Goal: Task Accomplishment & Management: Complete application form

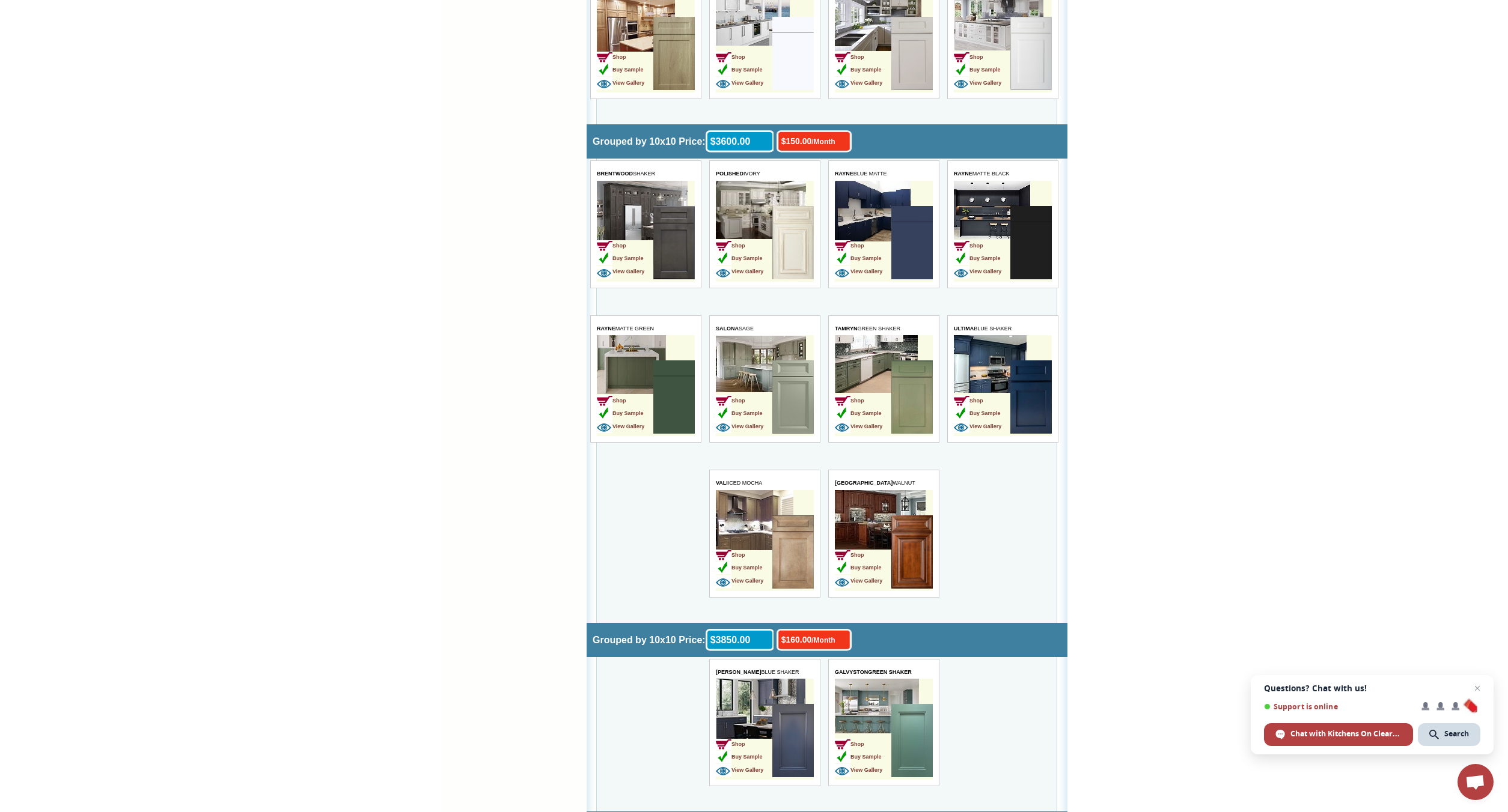
scroll to position [2521, 0]
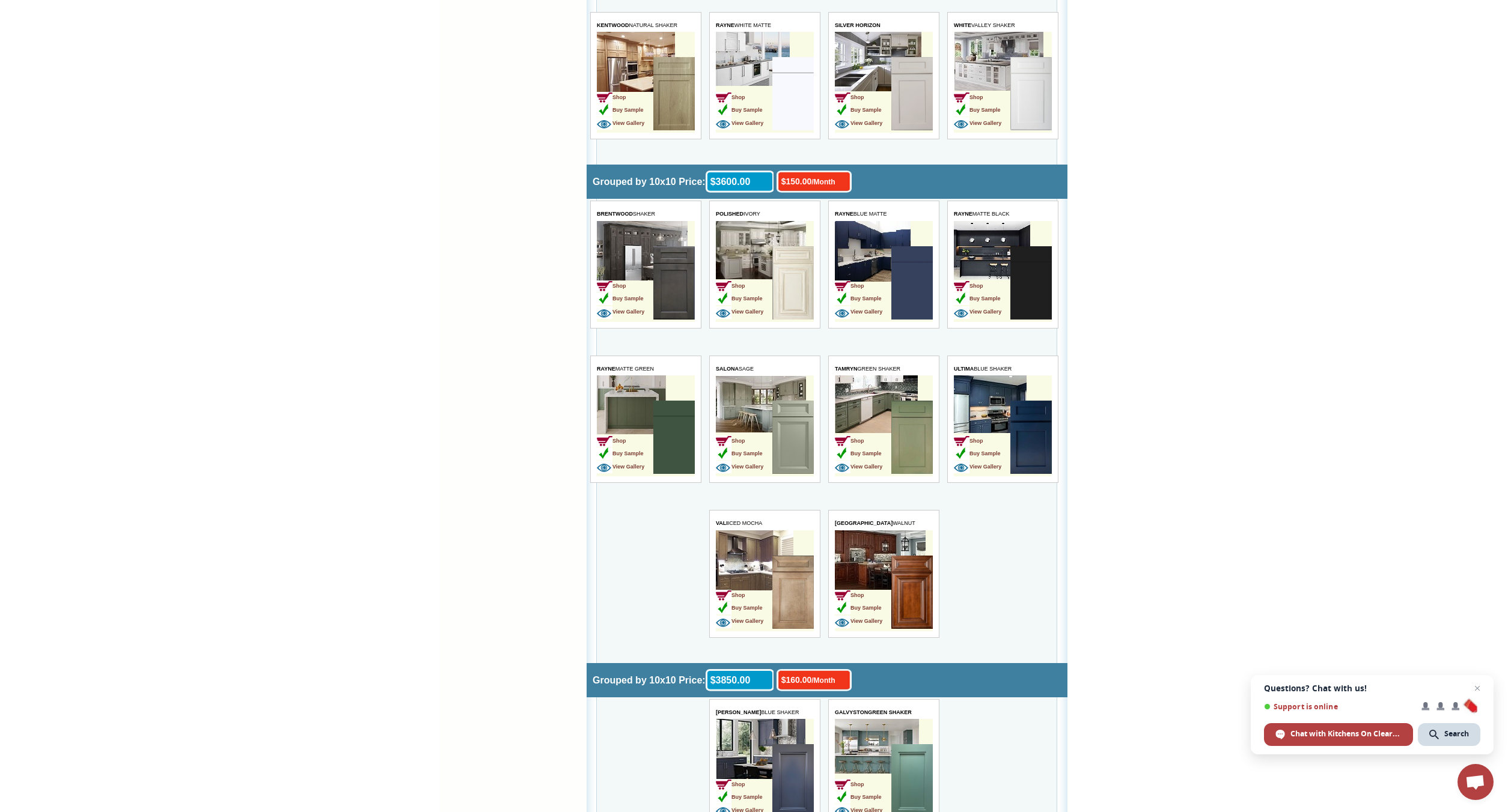
click at [794, 468] on img at bounding box center [793, 437] width 42 height 74
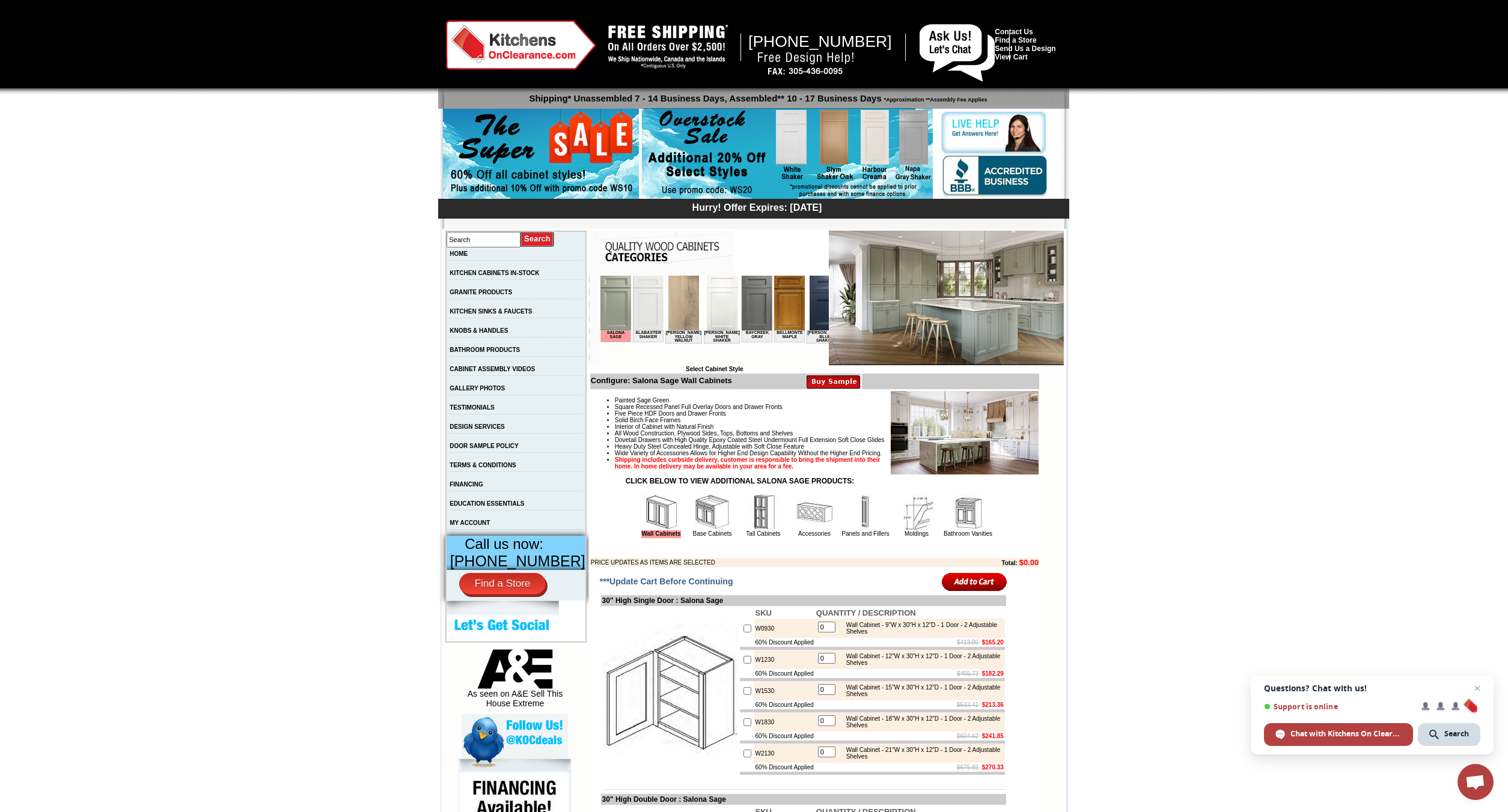
click at [928, 294] on img at bounding box center [946, 298] width 236 height 134
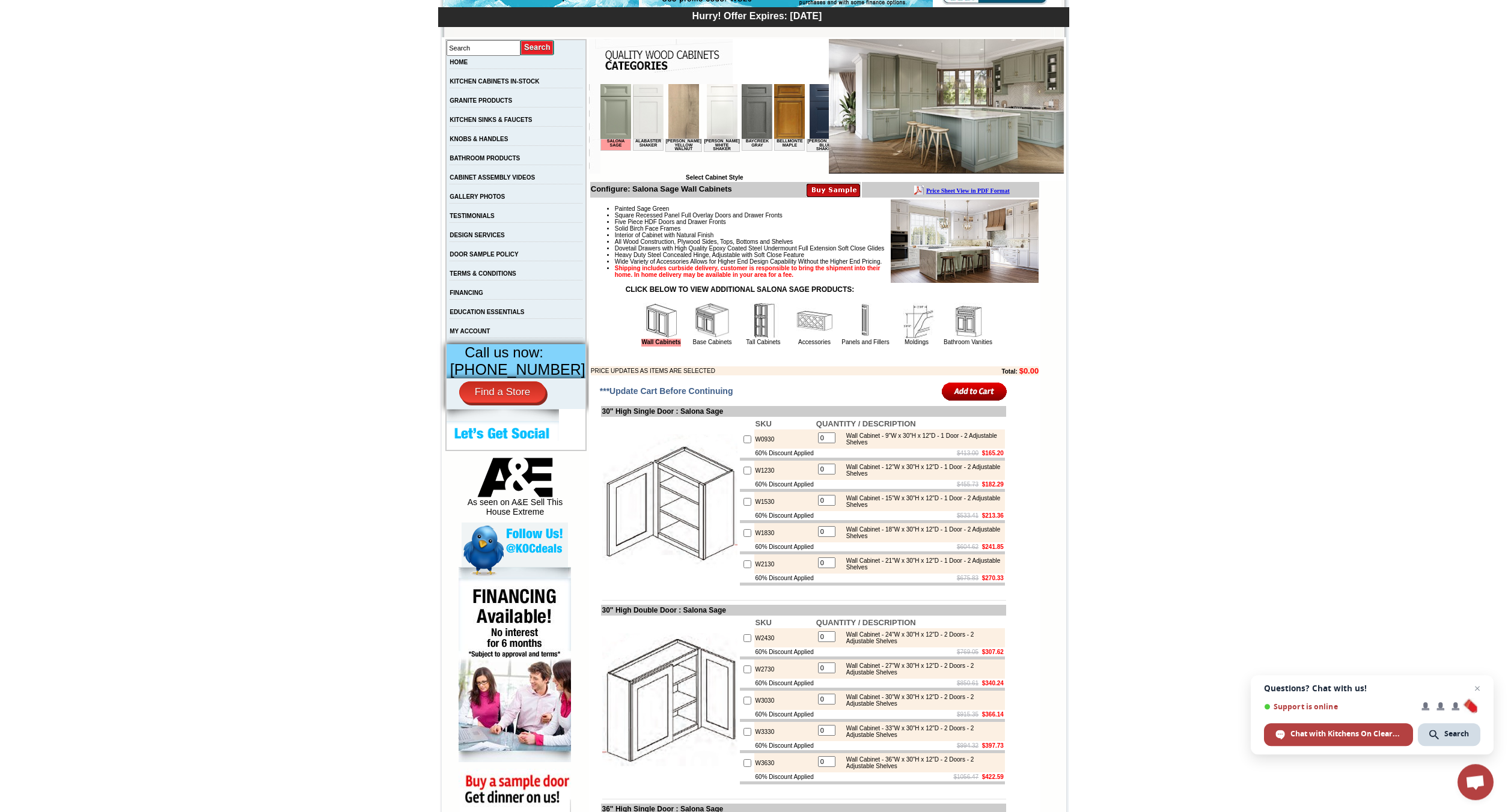
scroll to position [184, 0]
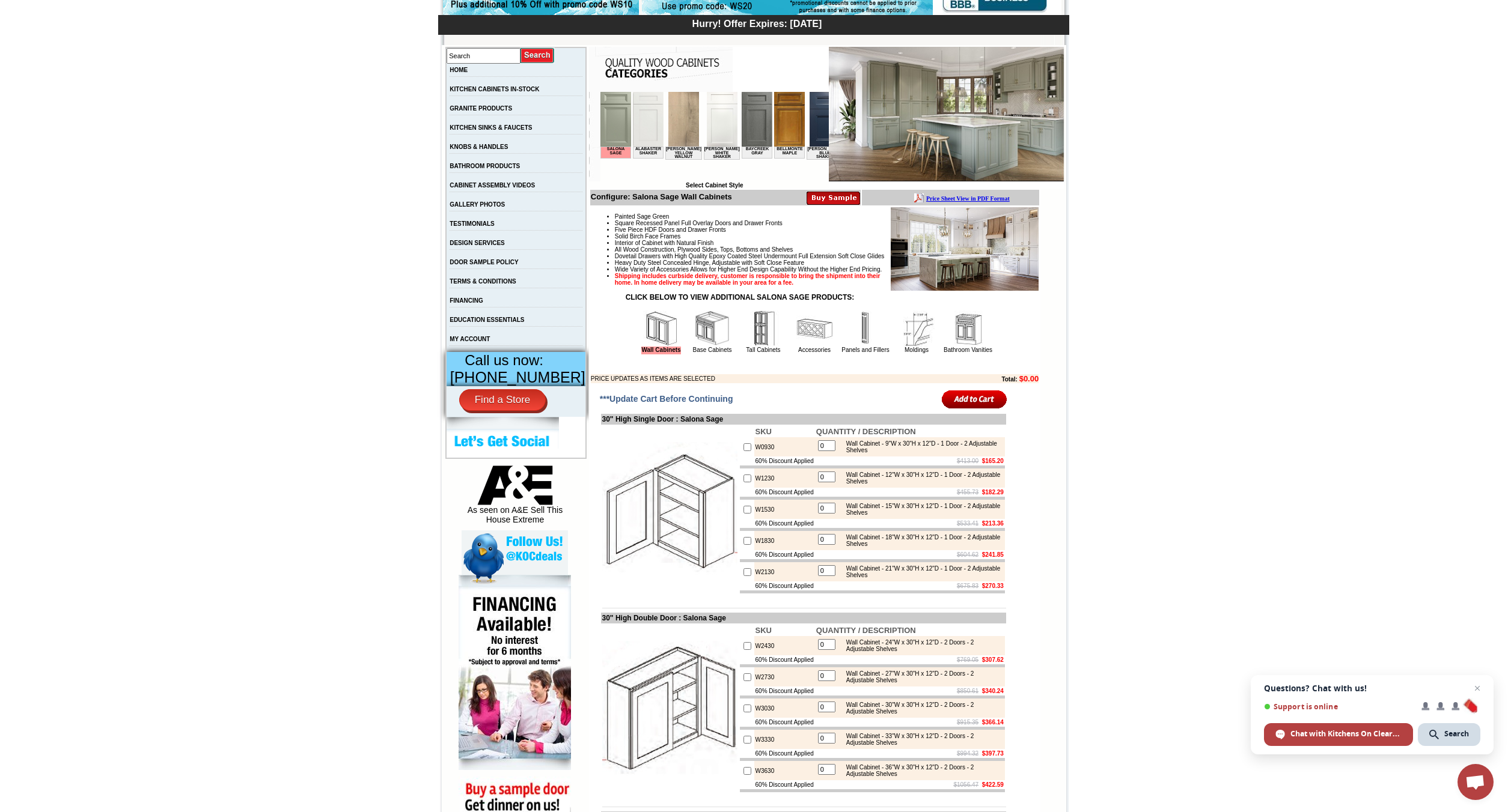
click at [694, 346] on img at bounding box center [712, 328] width 36 height 36
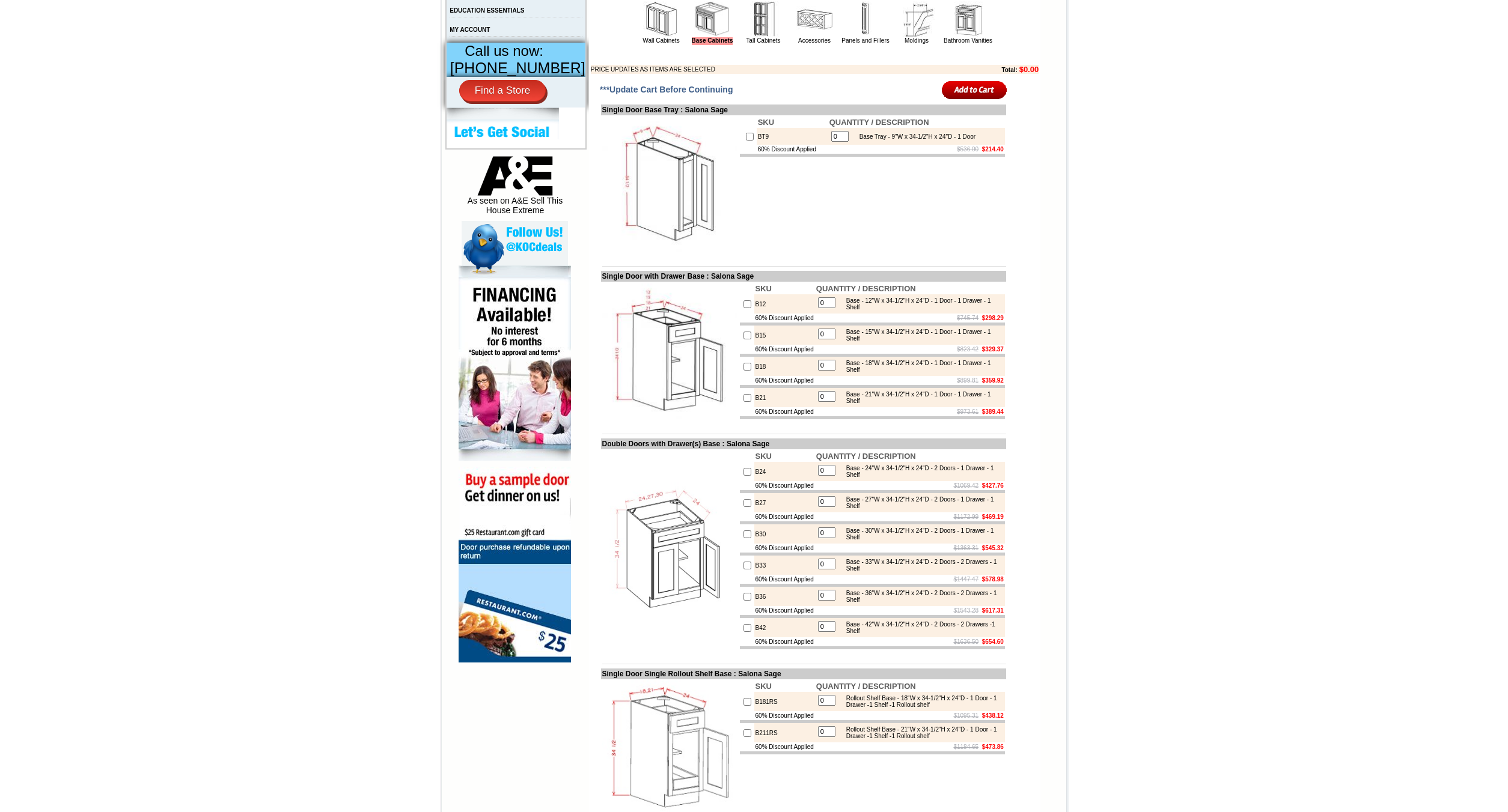
scroll to position [551, 0]
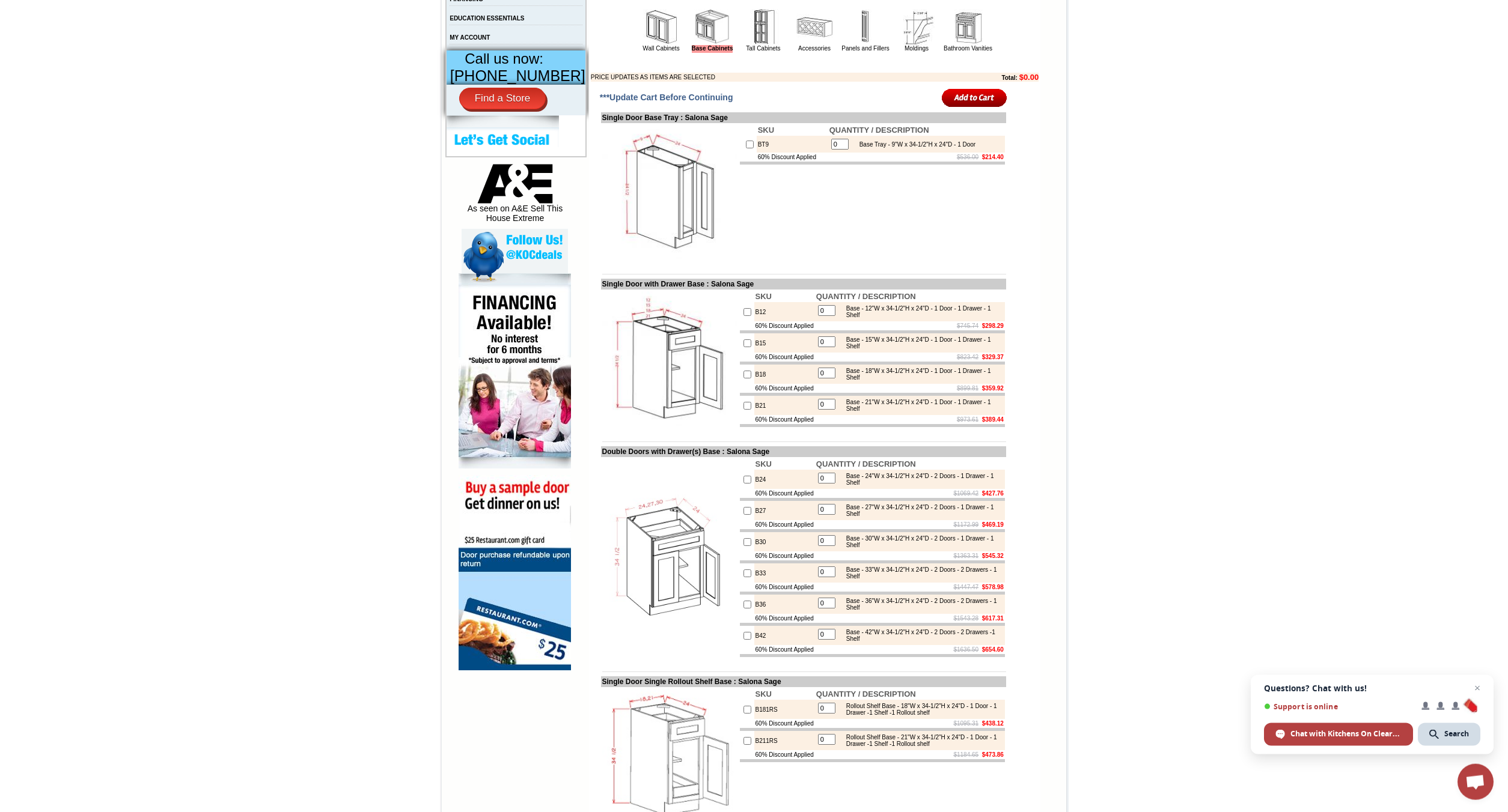
scroll to position [0, 0]
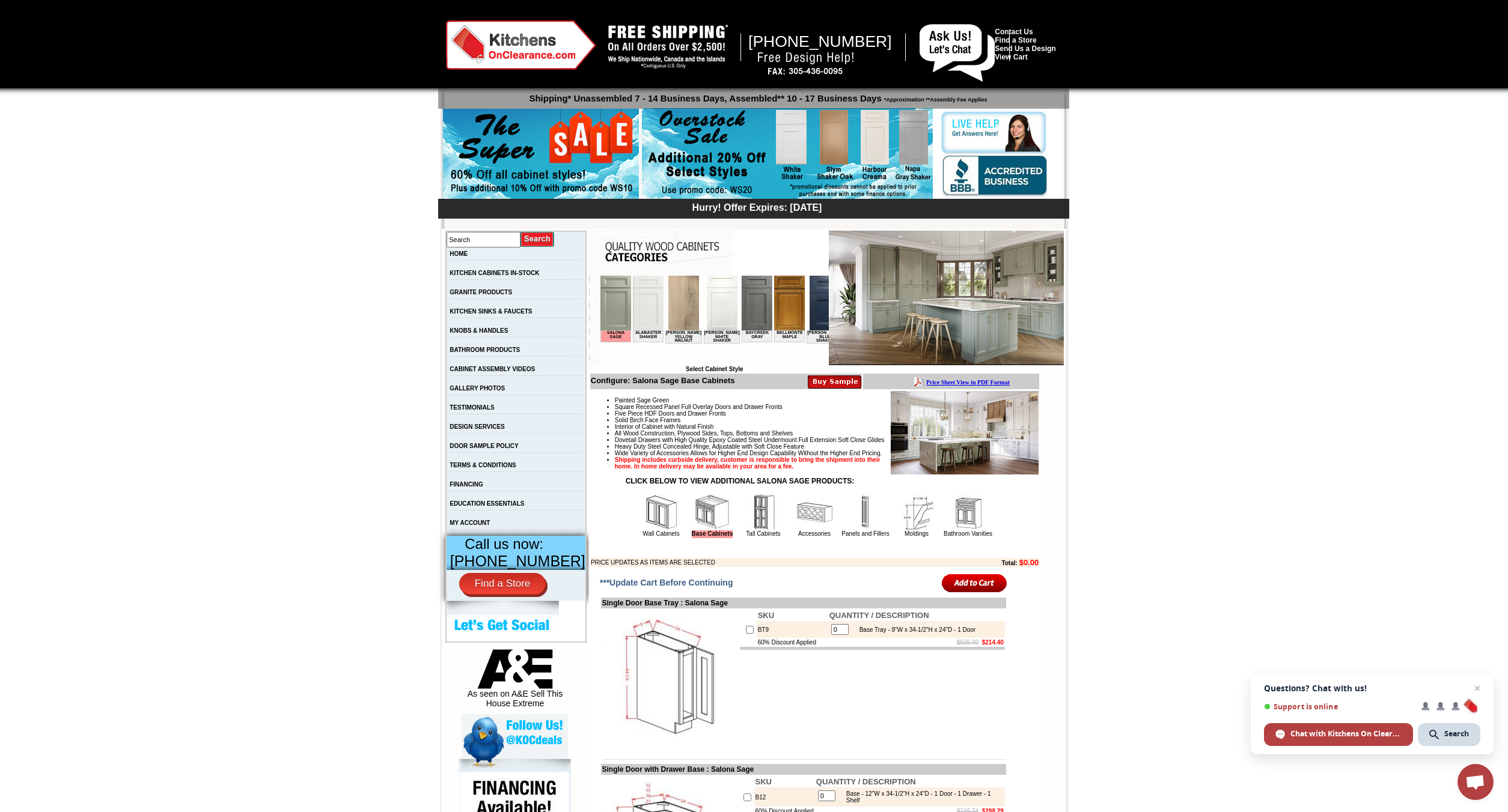
click at [710, 299] on img at bounding box center [721, 303] width 31 height 55
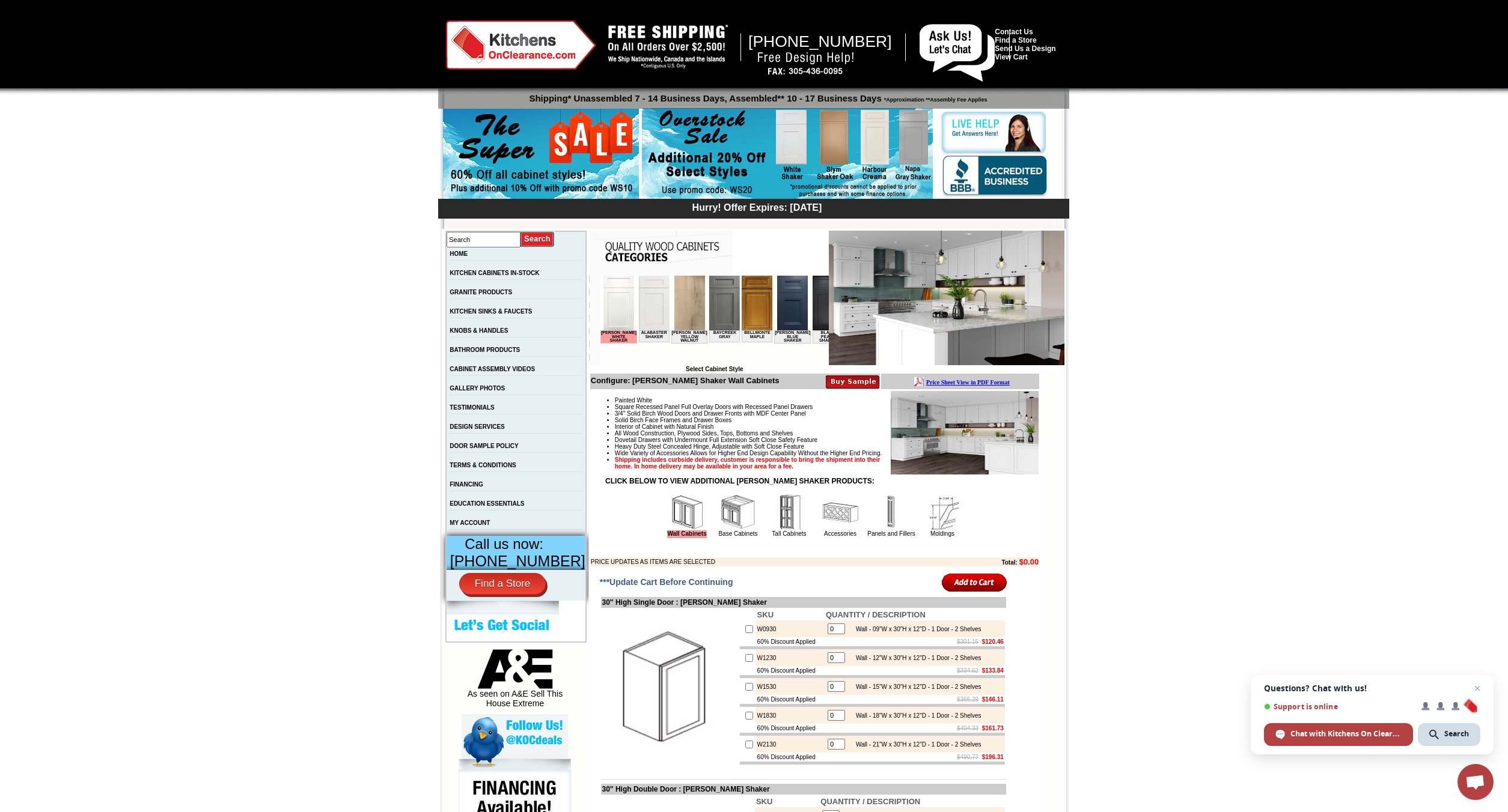
click at [796, 161] on img at bounding box center [787, 154] width 291 height 92
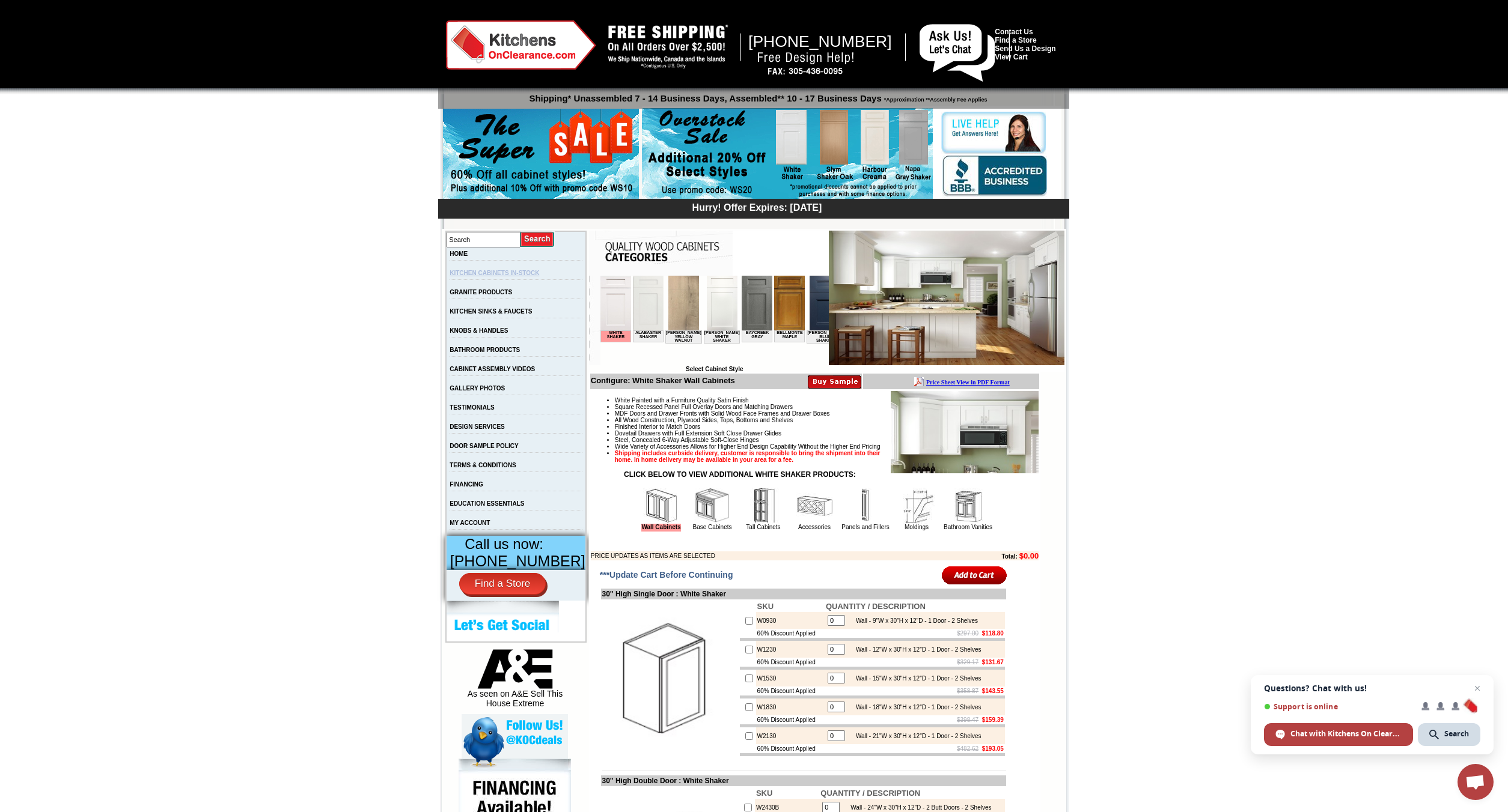
click at [523, 275] on link "KITCHEN CABINETS IN-STOCK" at bounding box center [494, 273] width 89 height 7
click at [604, 308] on img at bounding box center [615, 303] width 31 height 55
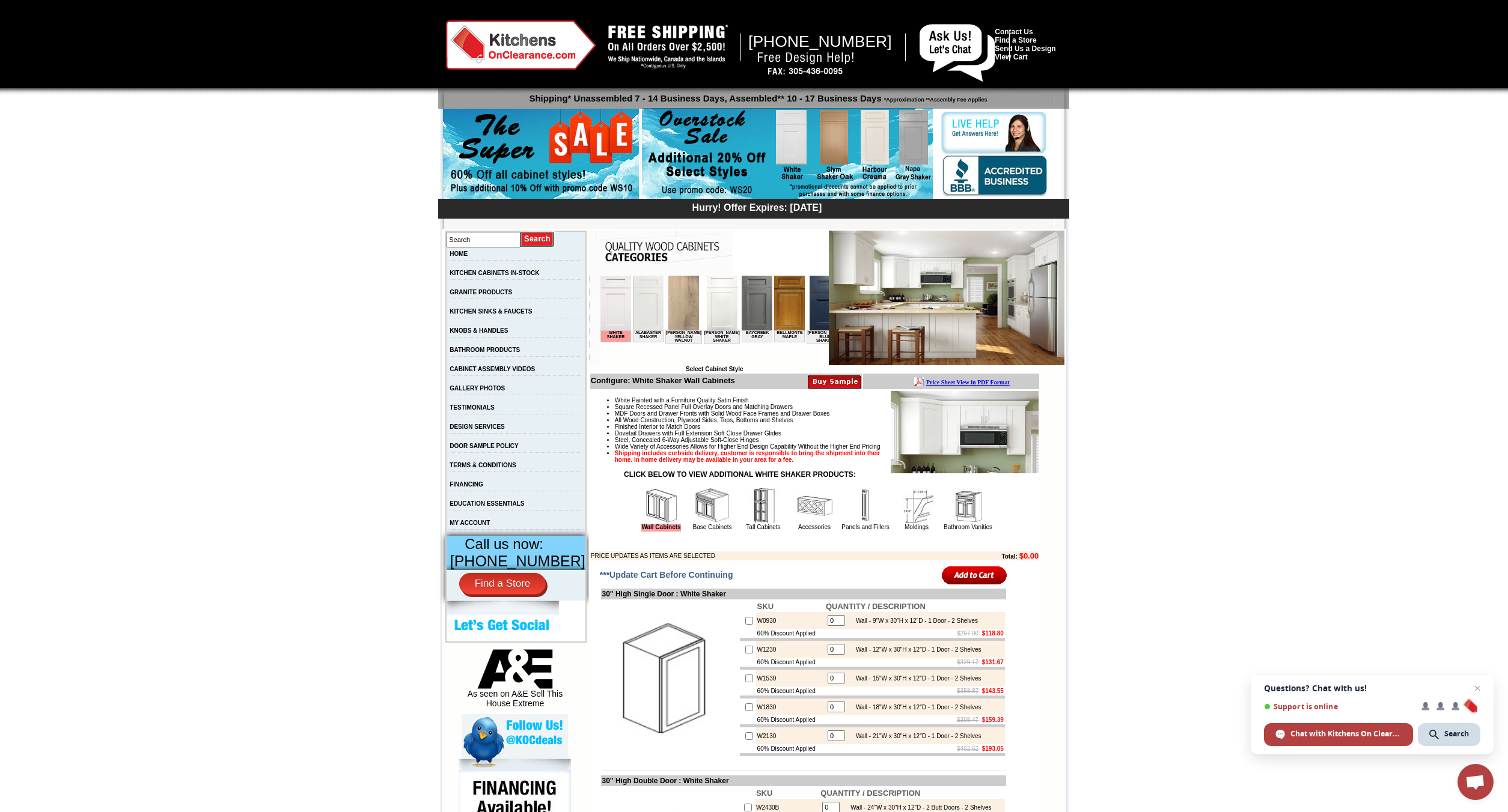
click at [715, 314] on img at bounding box center [721, 303] width 31 height 55
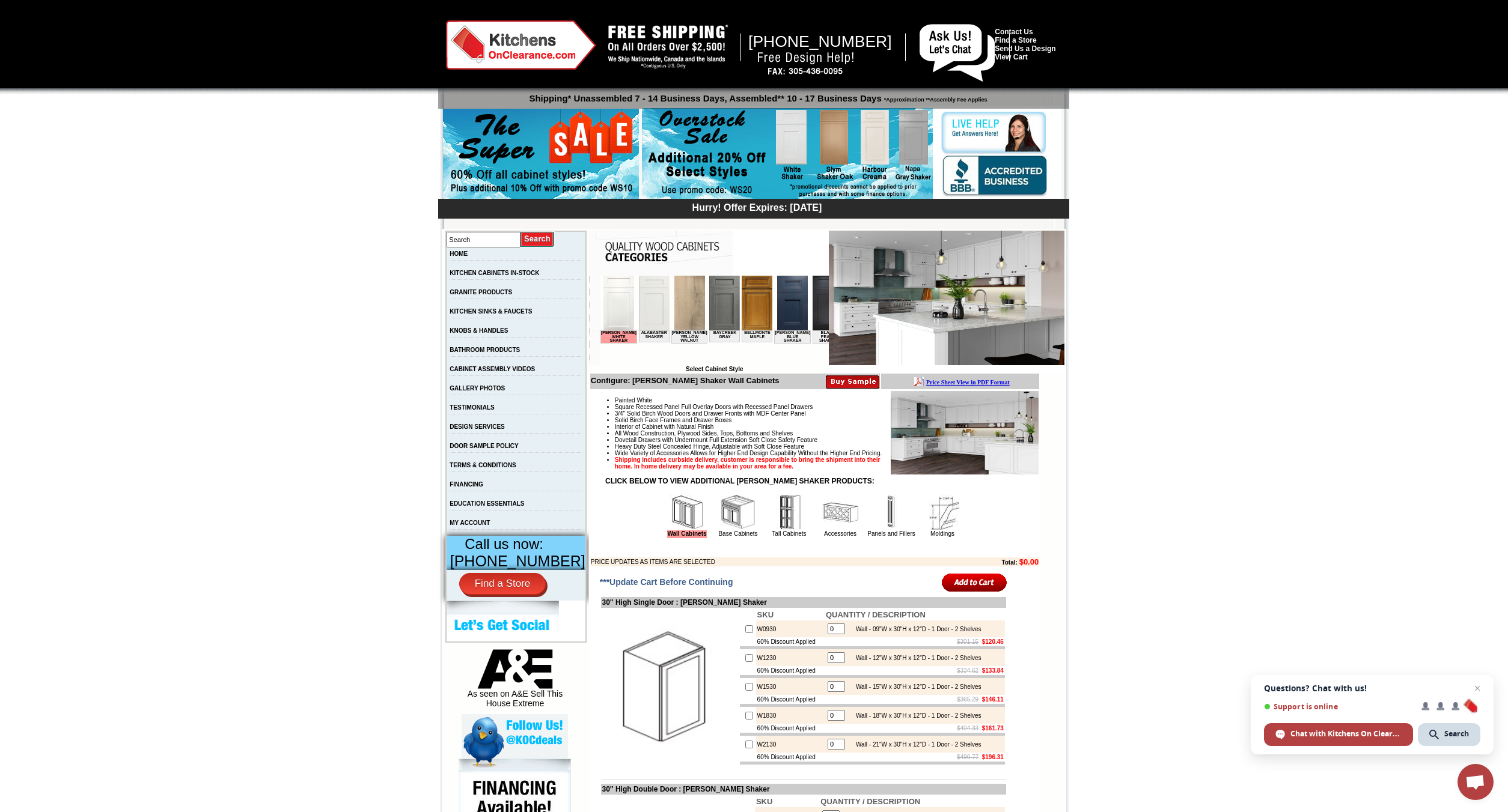
click at [788, 530] on img at bounding box center [789, 512] width 36 height 36
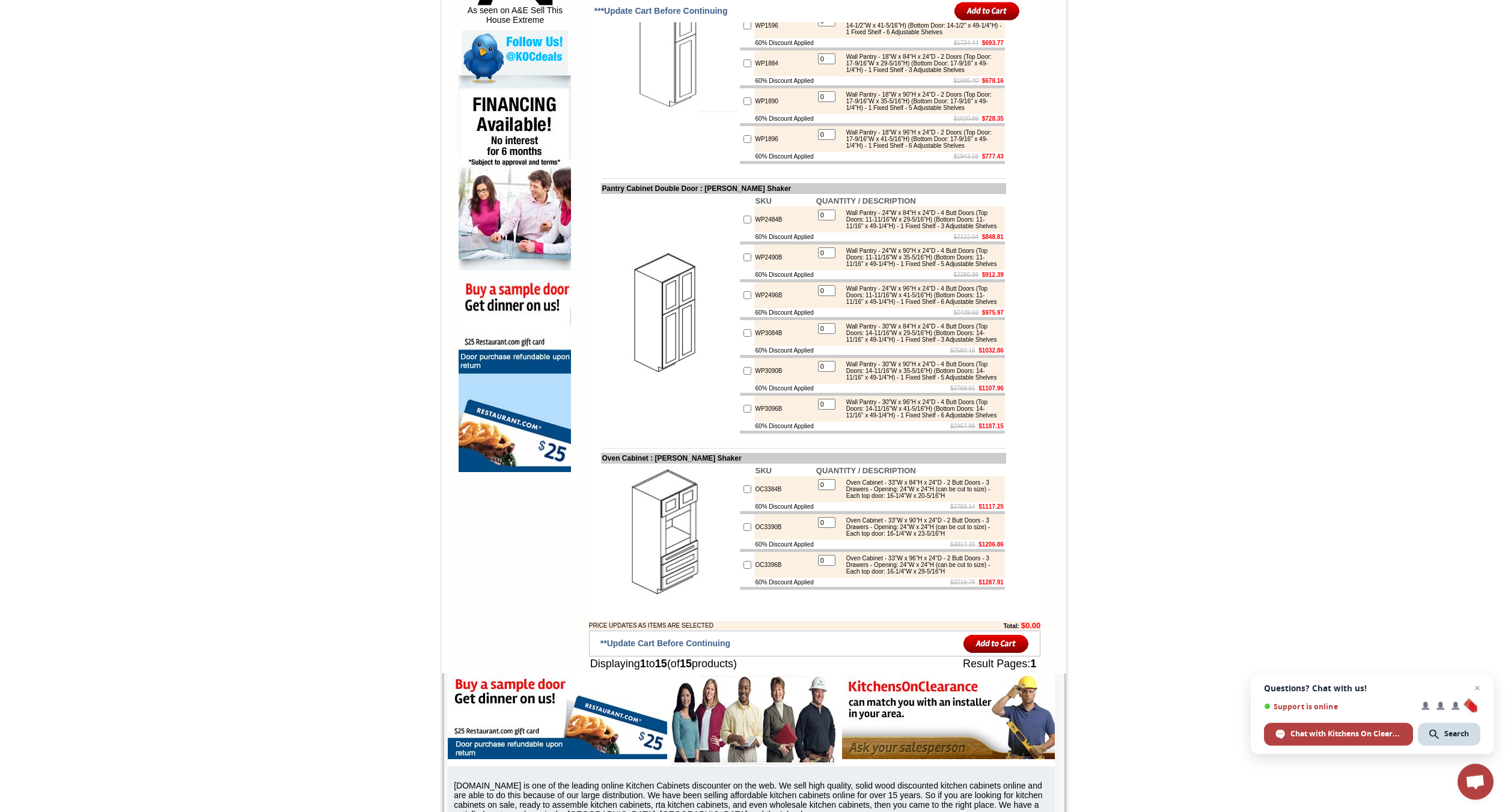
scroll to position [858, 0]
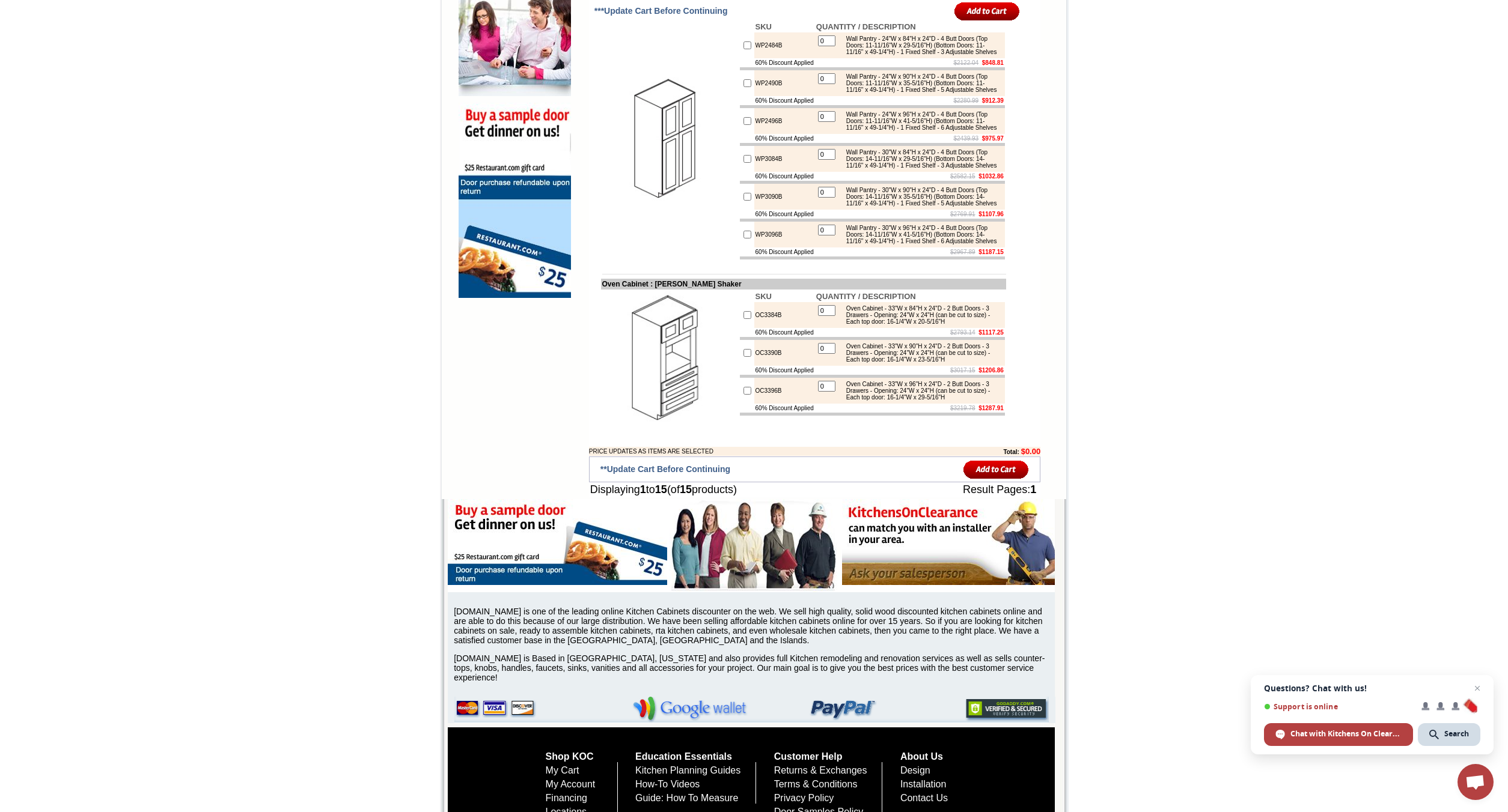
click at [743, 125] on input "checkbox" at bounding box center [747, 121] width 8 height 8
checkbox input "true"
type input "1"
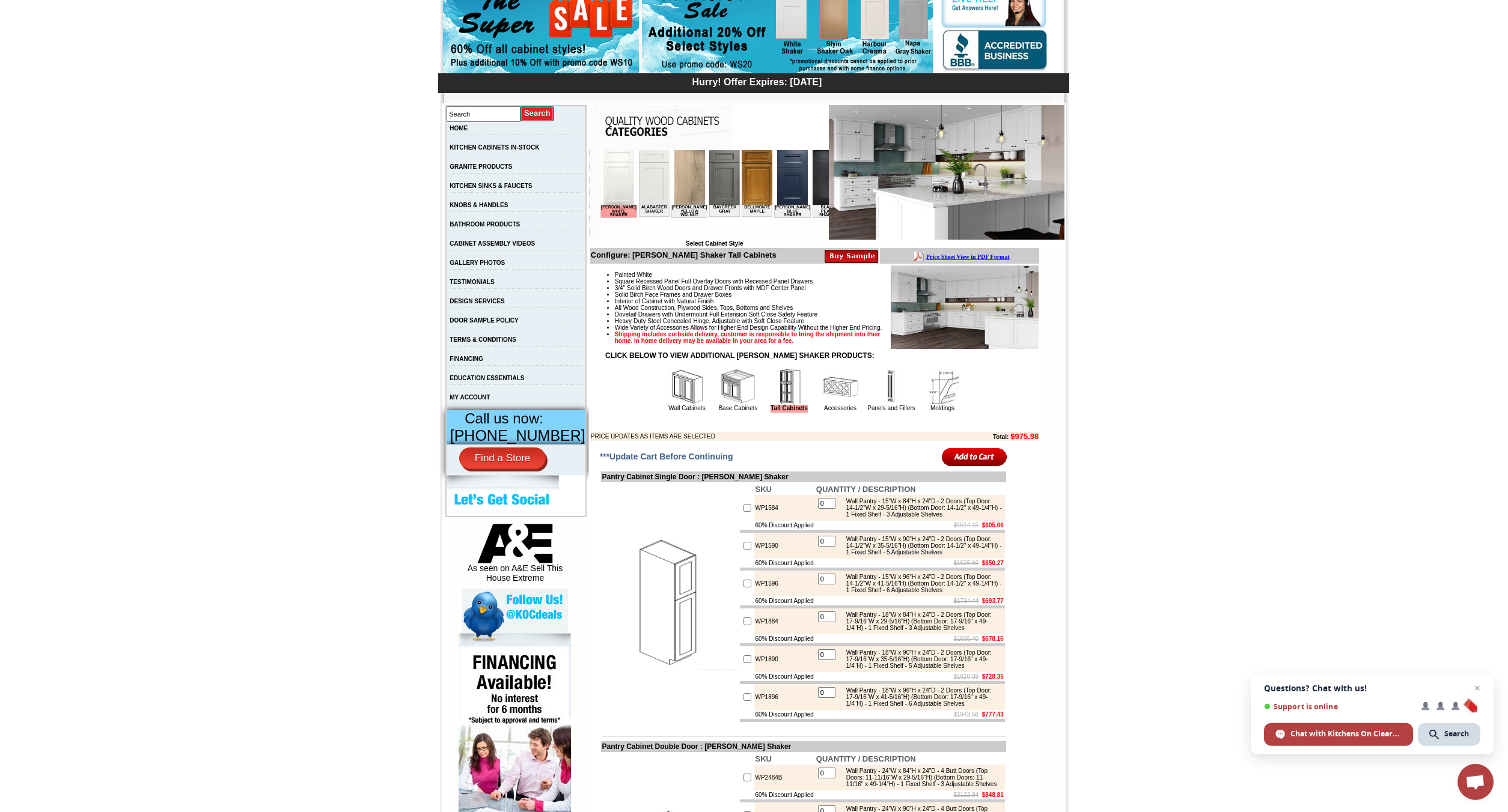
scroll to position [0, 0]
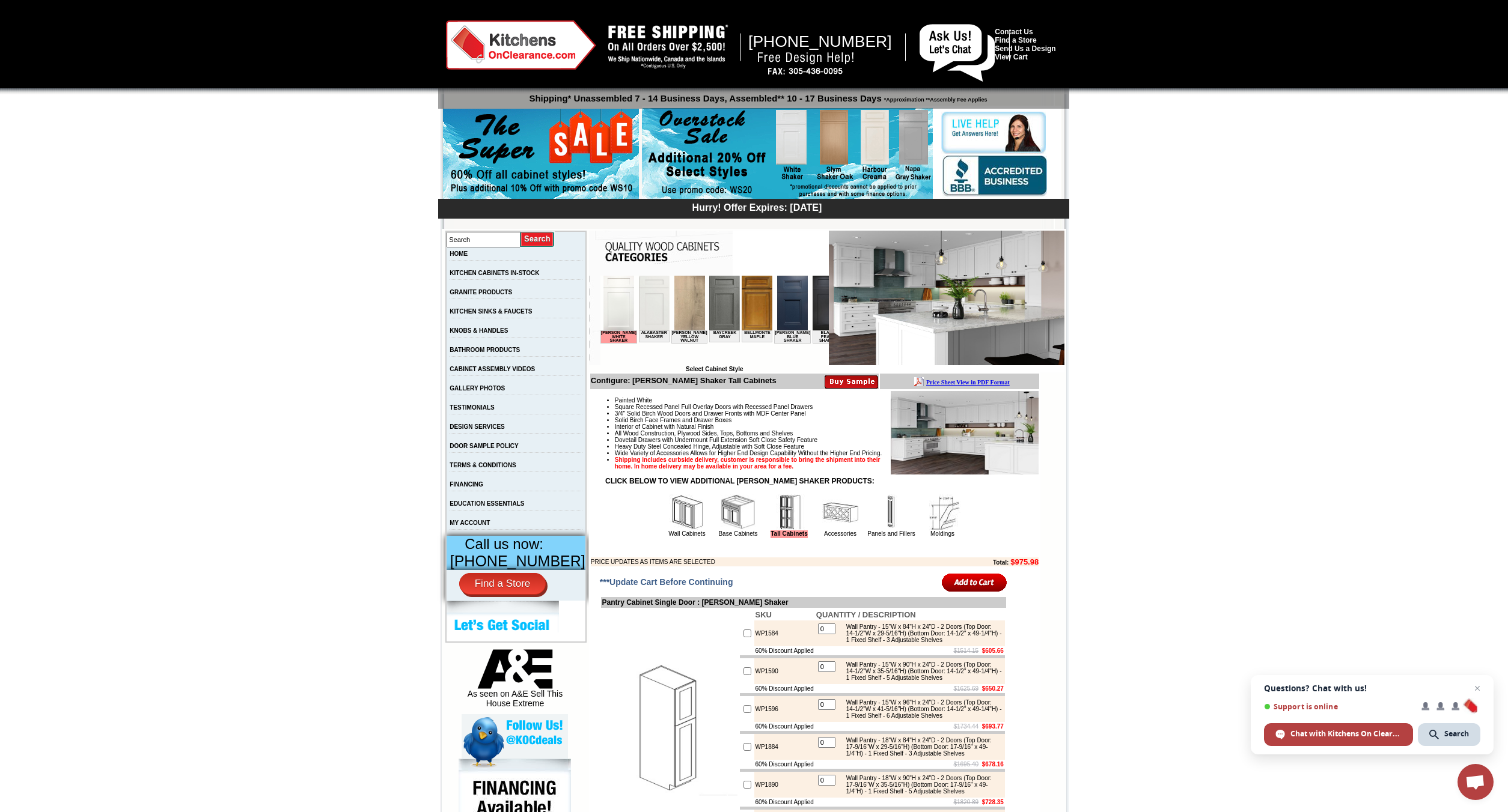
click at [720, 526] on img at bounding box center [738, 512] width 36 height 36
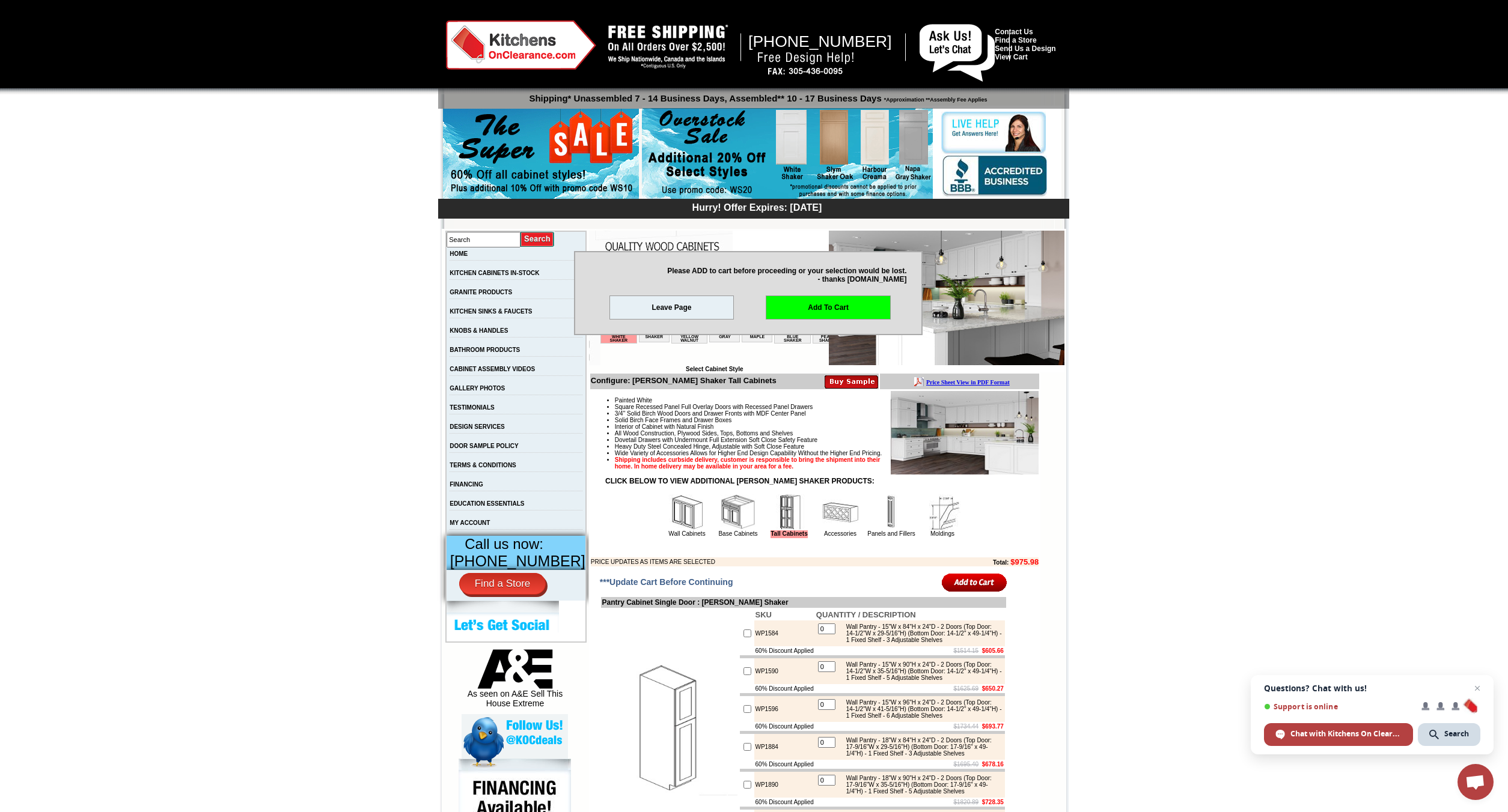
click at [724, 530] on img at bounding box center [738, 512] width 36 height 36
click at [693, 310] on link "Leave Page" at bounding box center [672, 307] width 125 height 24
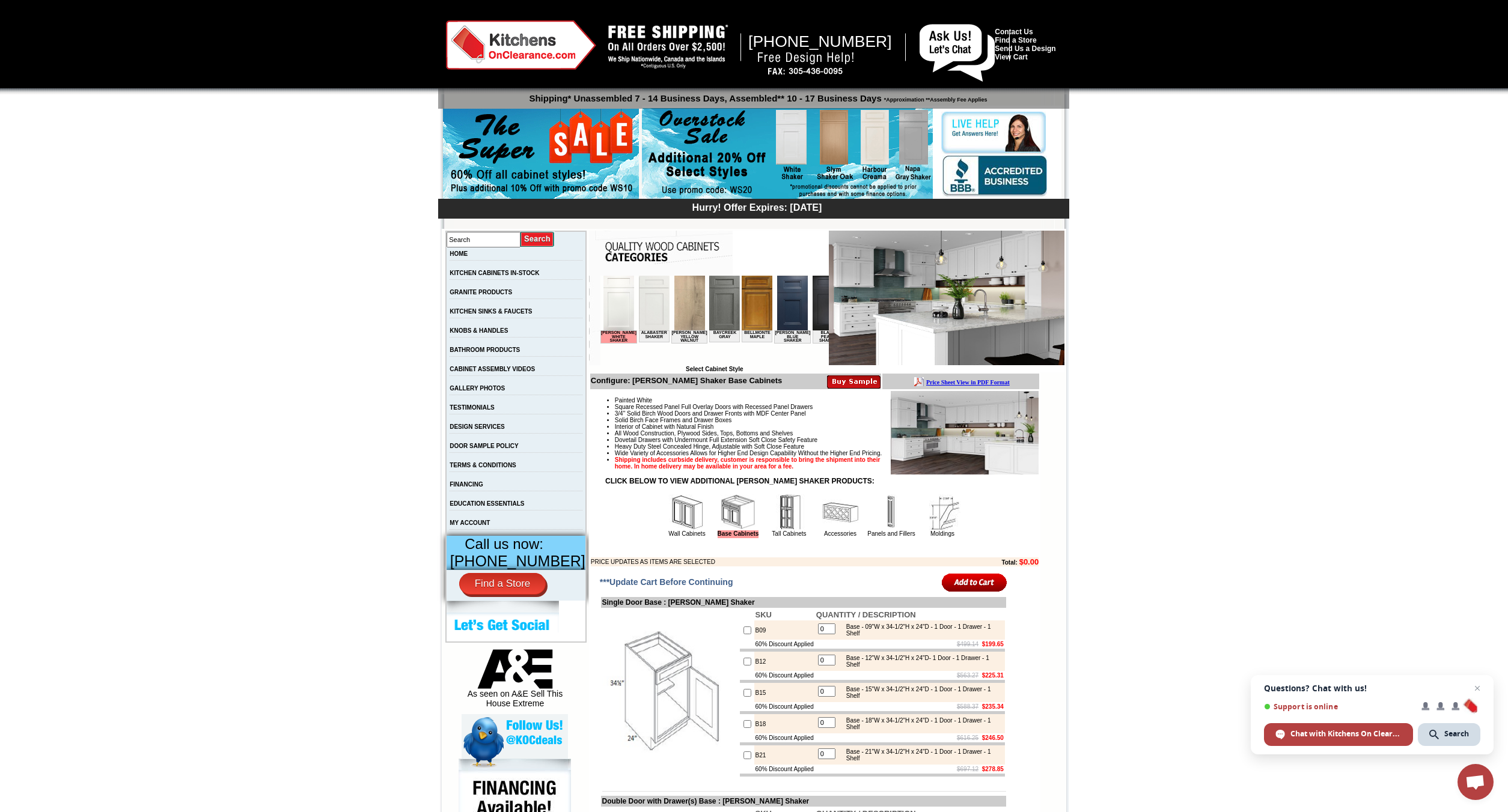
click at [970, 454] on img at bounding box center [964, 432] width 148 height 84
click at [1013, 252] on img at bounding box center [946, 298] width 236 height 134
click at [482, 430] on link "DESIGN SERVICES" at bounding box center [477, 427] width 55 height 7
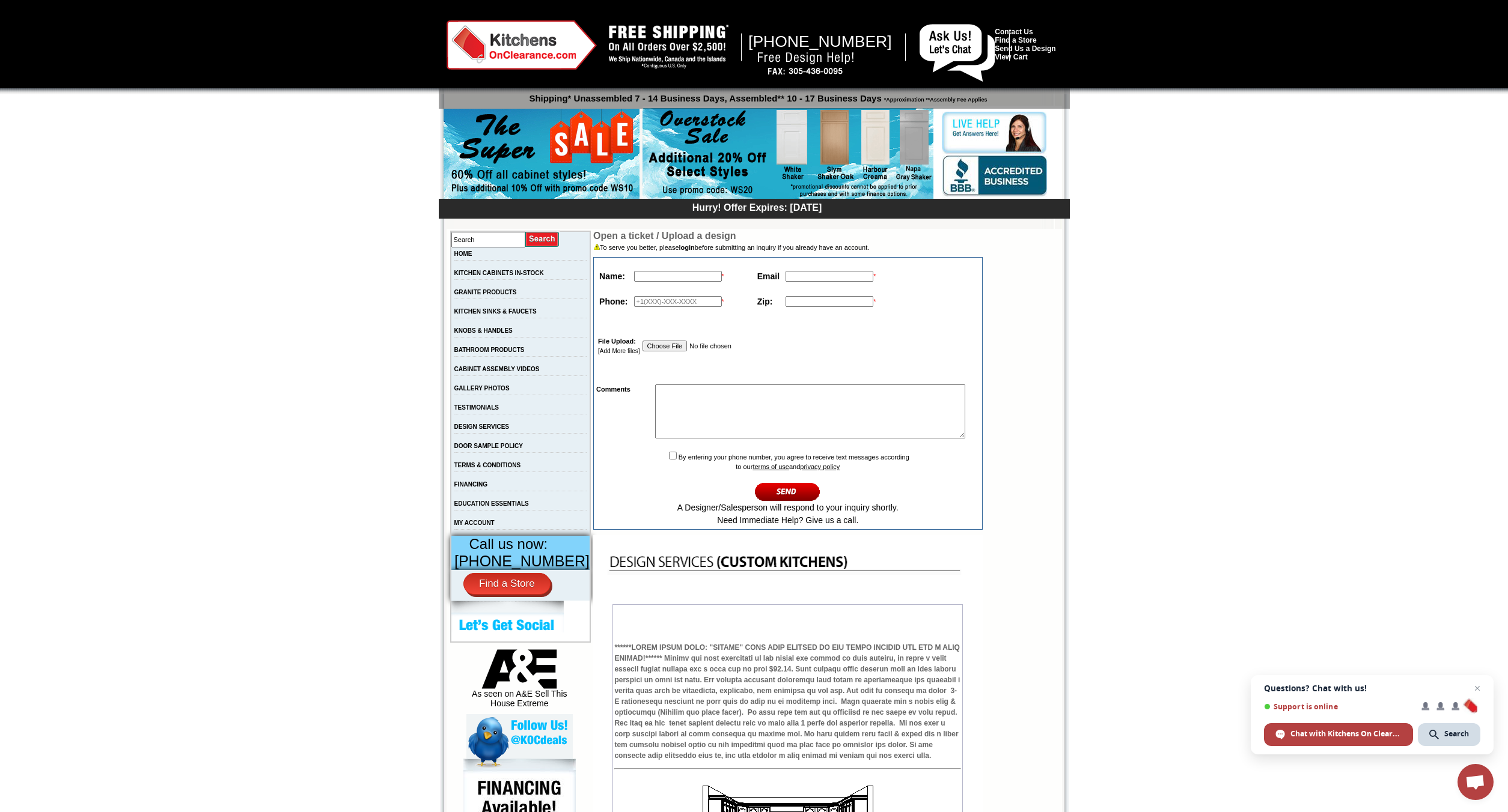
click at [669, 459] on input "checkbox" at bounding box center [673, 456] width 8 height 8
checkbox input "true"
click at [657, 275] on input "text" at bounding box center [678, 276] width 88 height 11
type input "CHADAE PETERSON"
click at [816, 279] on input "text" at bounding box center [829, 276] width 88 height 11
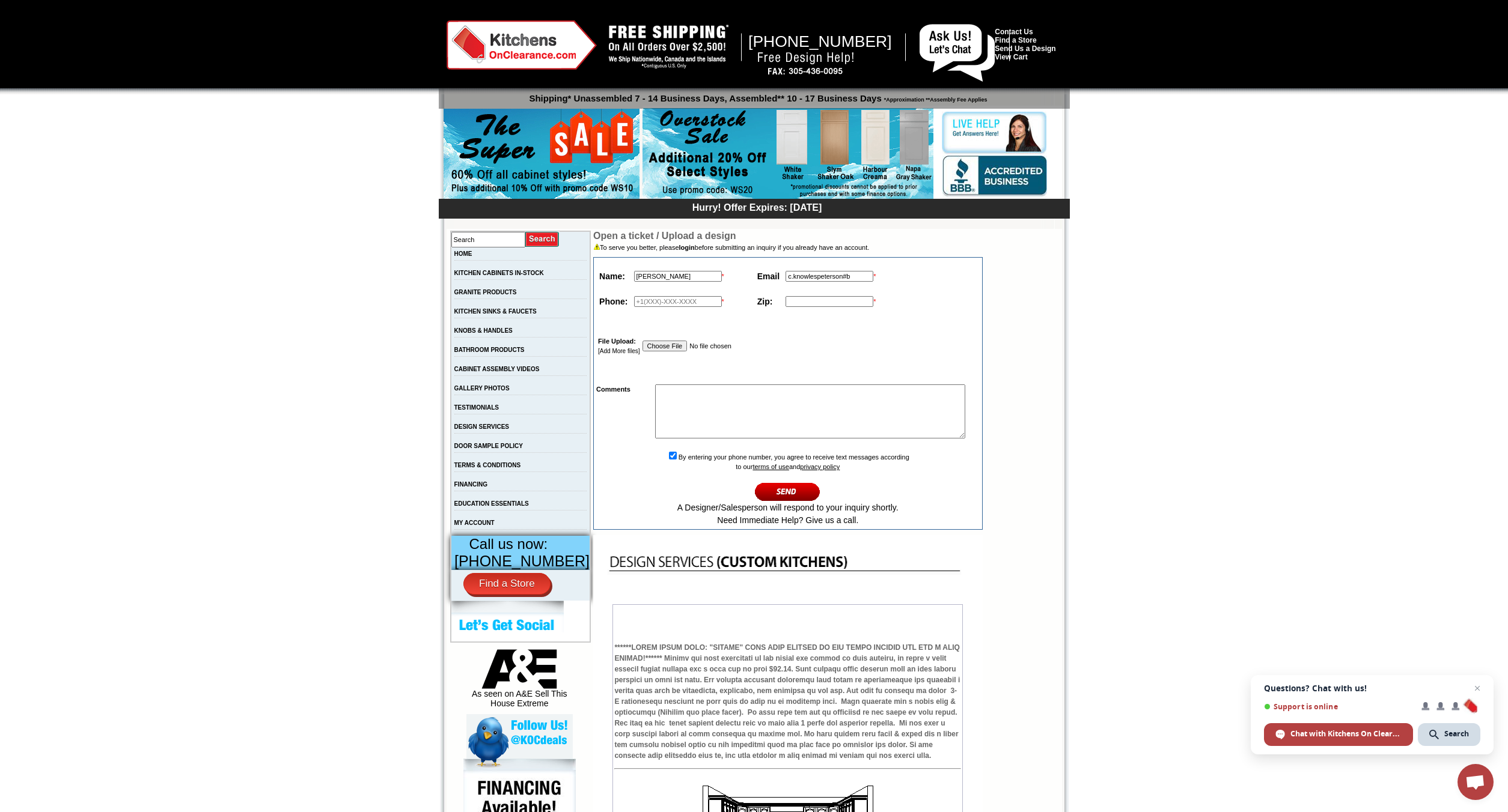
drag, startPoint x: 864, startPoint y: 277, endPoint x: 716, endPoint y: 272, distance: 148.1
click at [785, 272] on input "c.knowlespeterson#b" at bounding box center [829, 276] width 88 height 11
click at [858, 277] on input "lil_redz20@hotmail.cim" at bounding box center [829, 276] width 88 height 11
type input "lil_redz20@hotmail.com"
click at [663, 309] on td "*" at bounding box center [679, 302] width 96 height 19
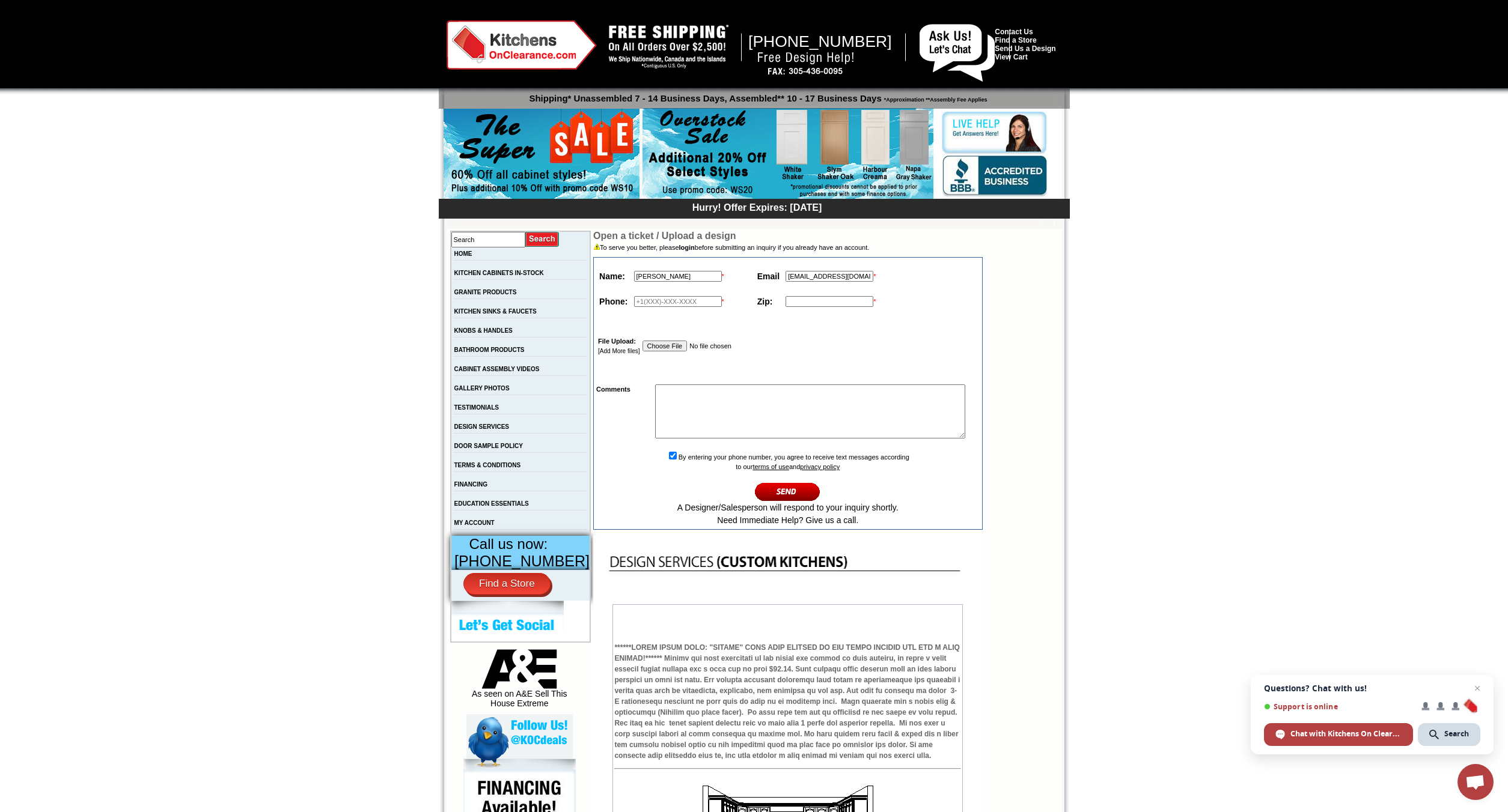
click at [663, 304] on input "text" at bounding box center [678, 301] width 88 height 11
type input "19548008411"
click at [821, 304] on input "text" at bounding box center [829, 301] width 88 height 11
type input "33315"
click at [652, 343] on input "file" at bounding box center [706, 346] width 126 height 11
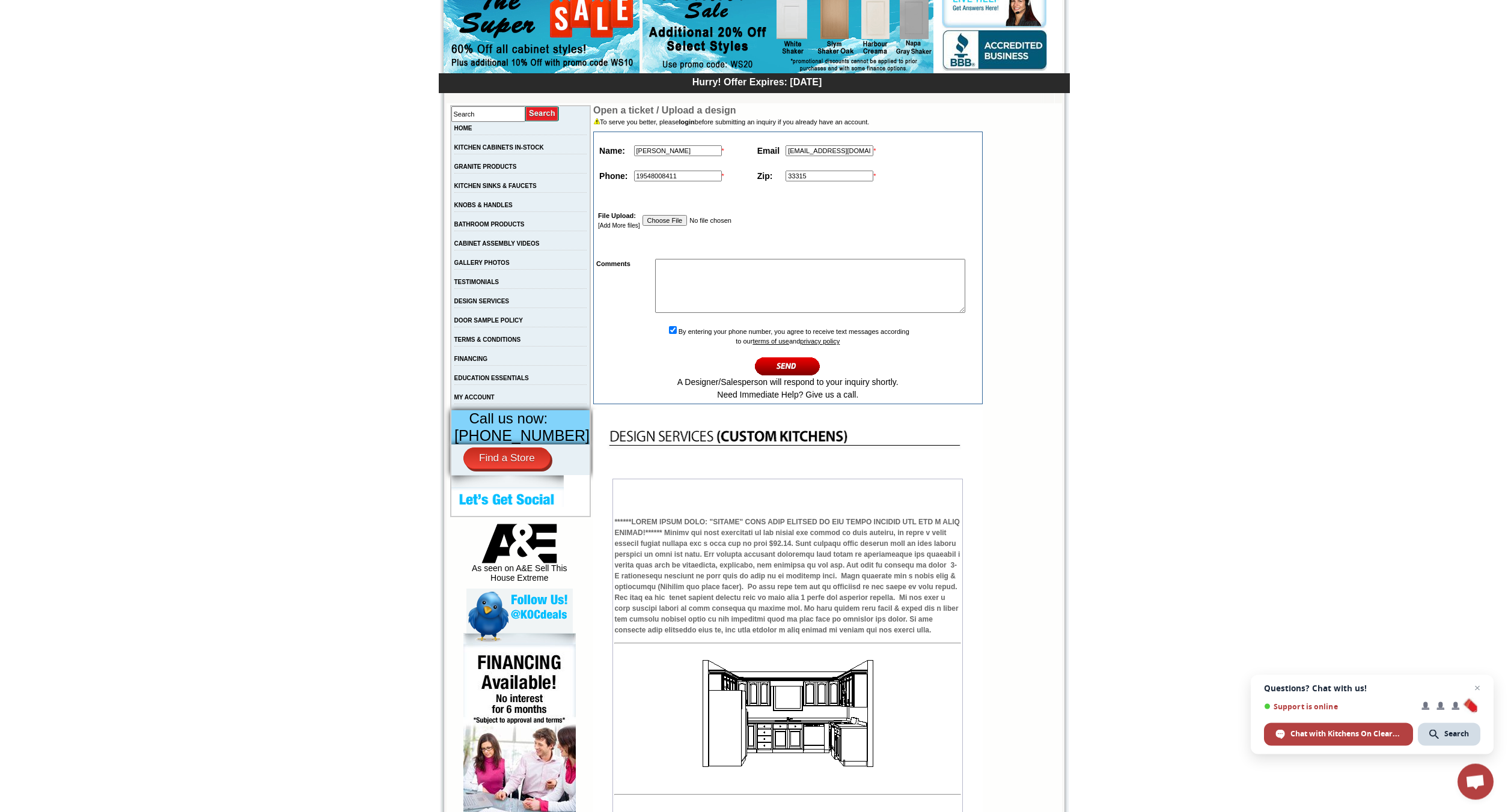
scroll to position [123, 0]
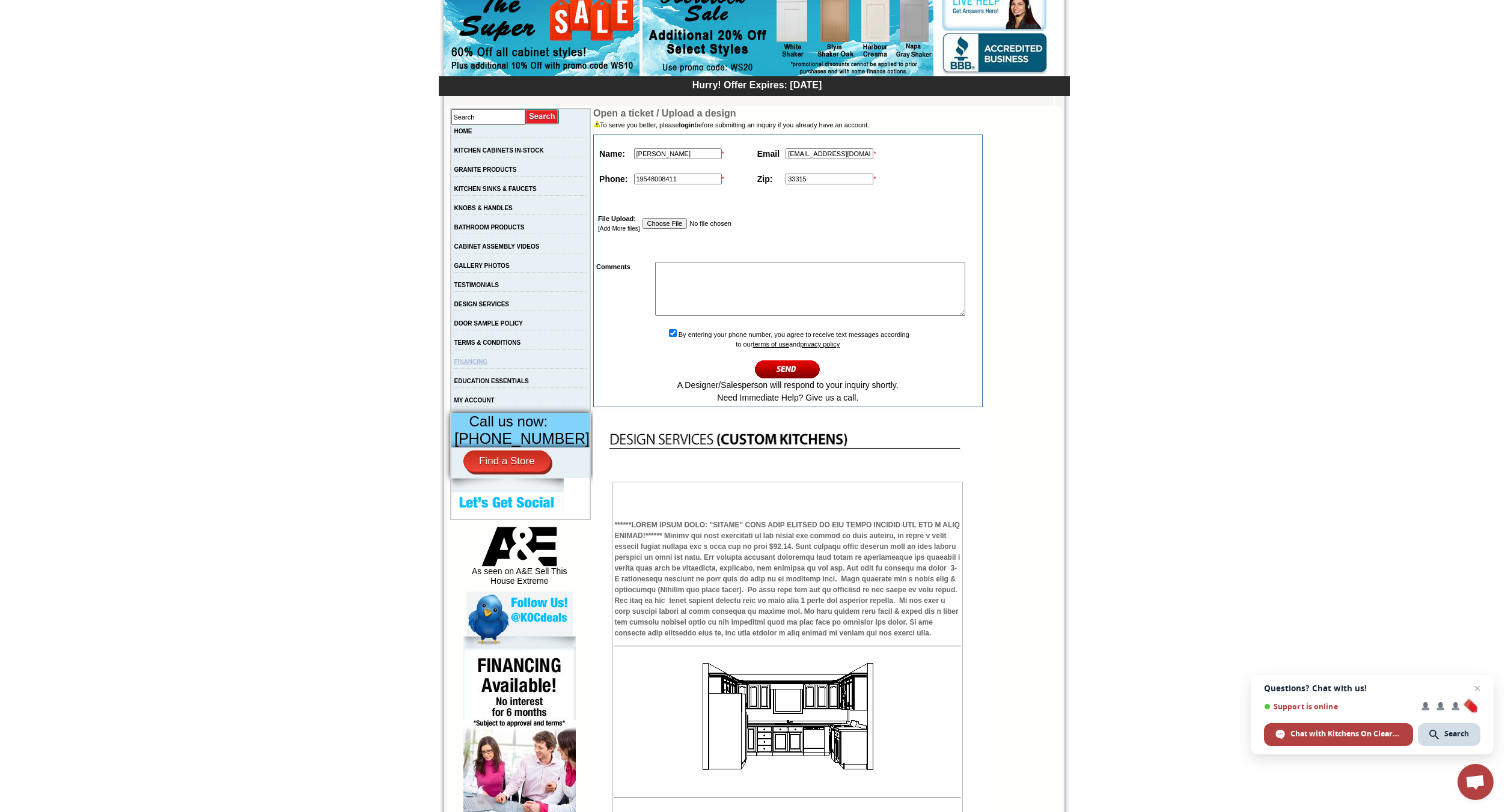
click at [488, 365] on link "FINANCING" at bounding box center [471, 361] width 34 height 7
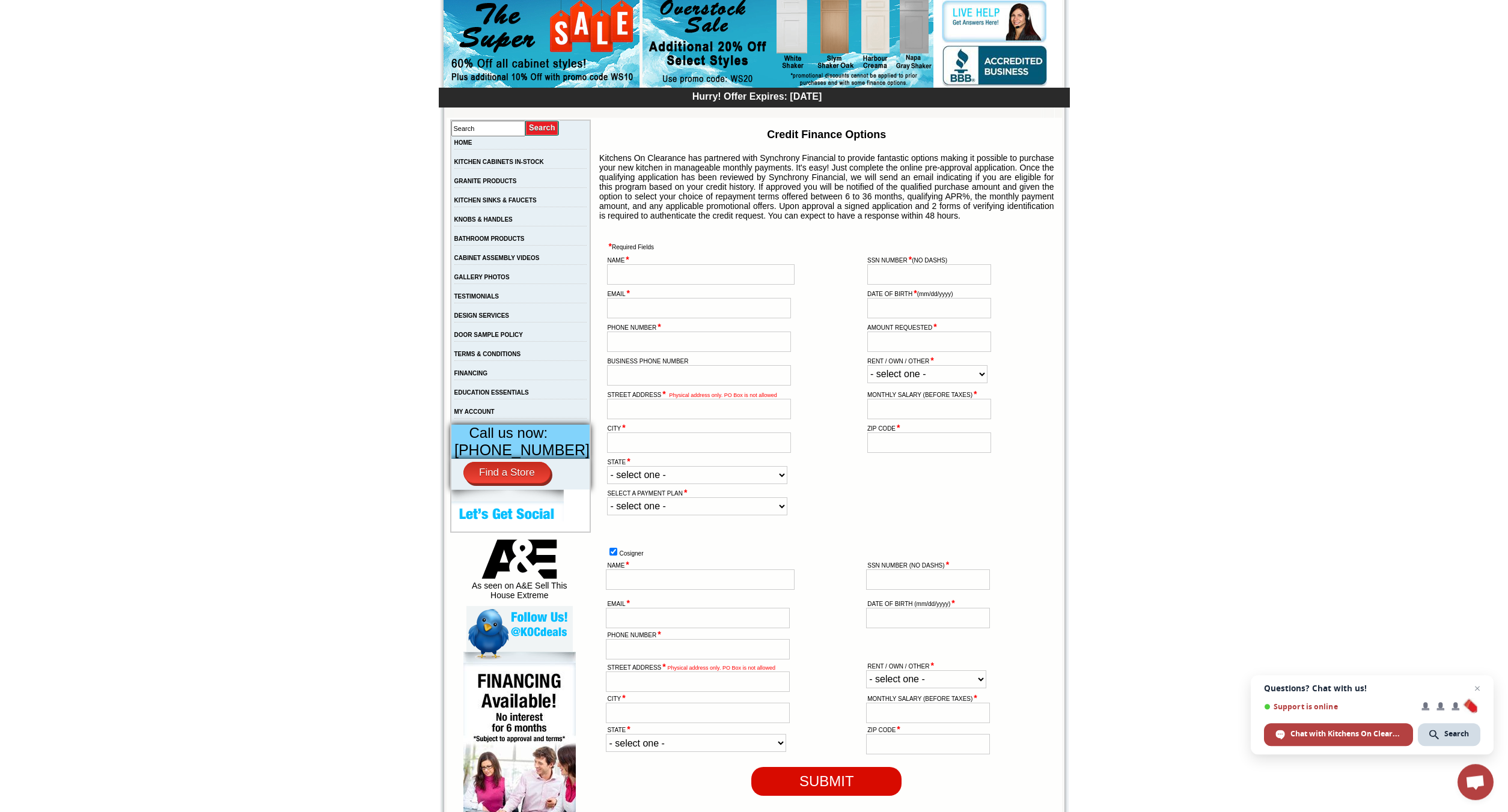
scroll to position [84, 0]
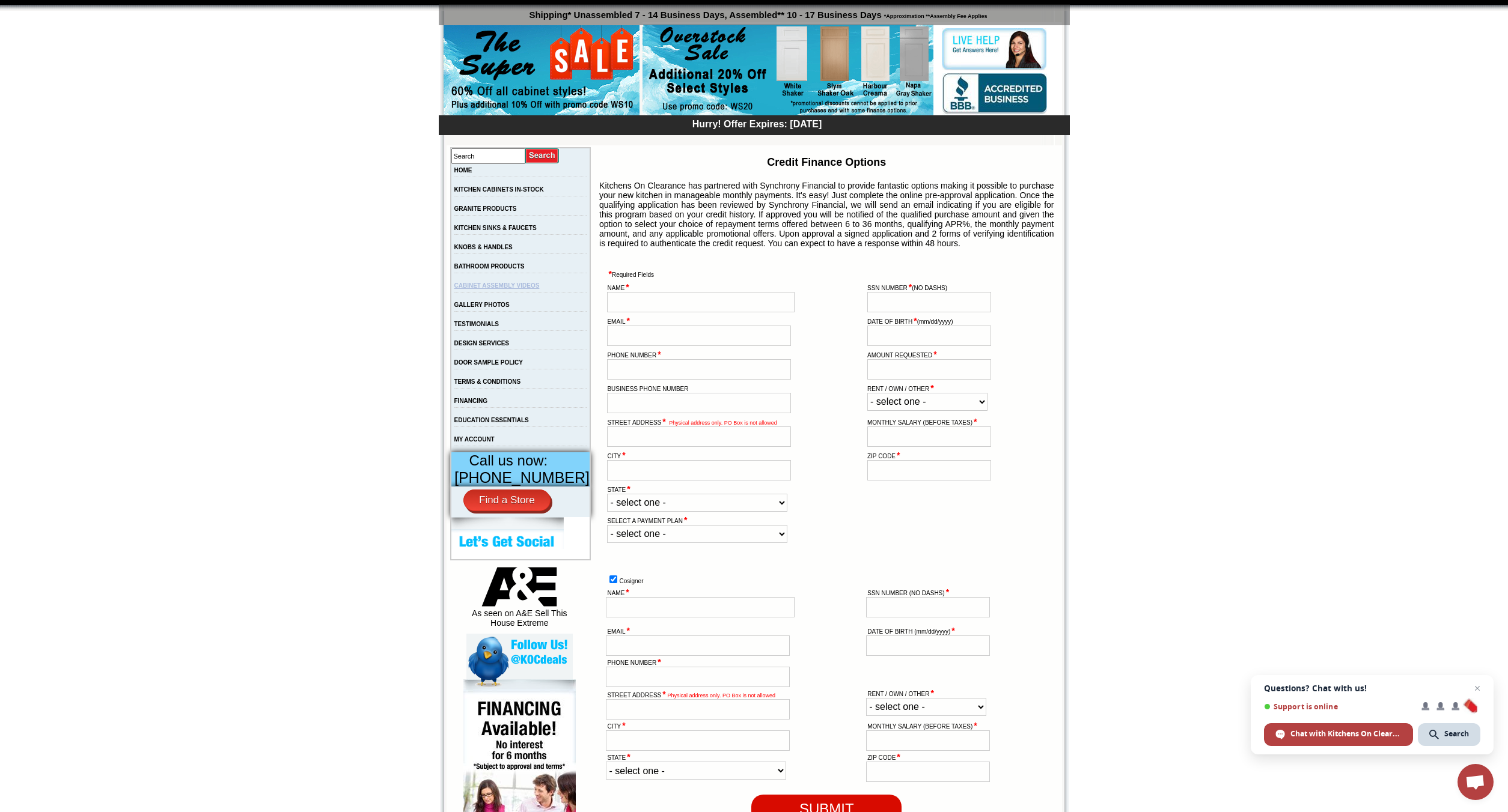
click at [499, 289] on link "CABINET ASSEMBLY VIDEOS" at bounding box center [497, 285] width 86 height 7
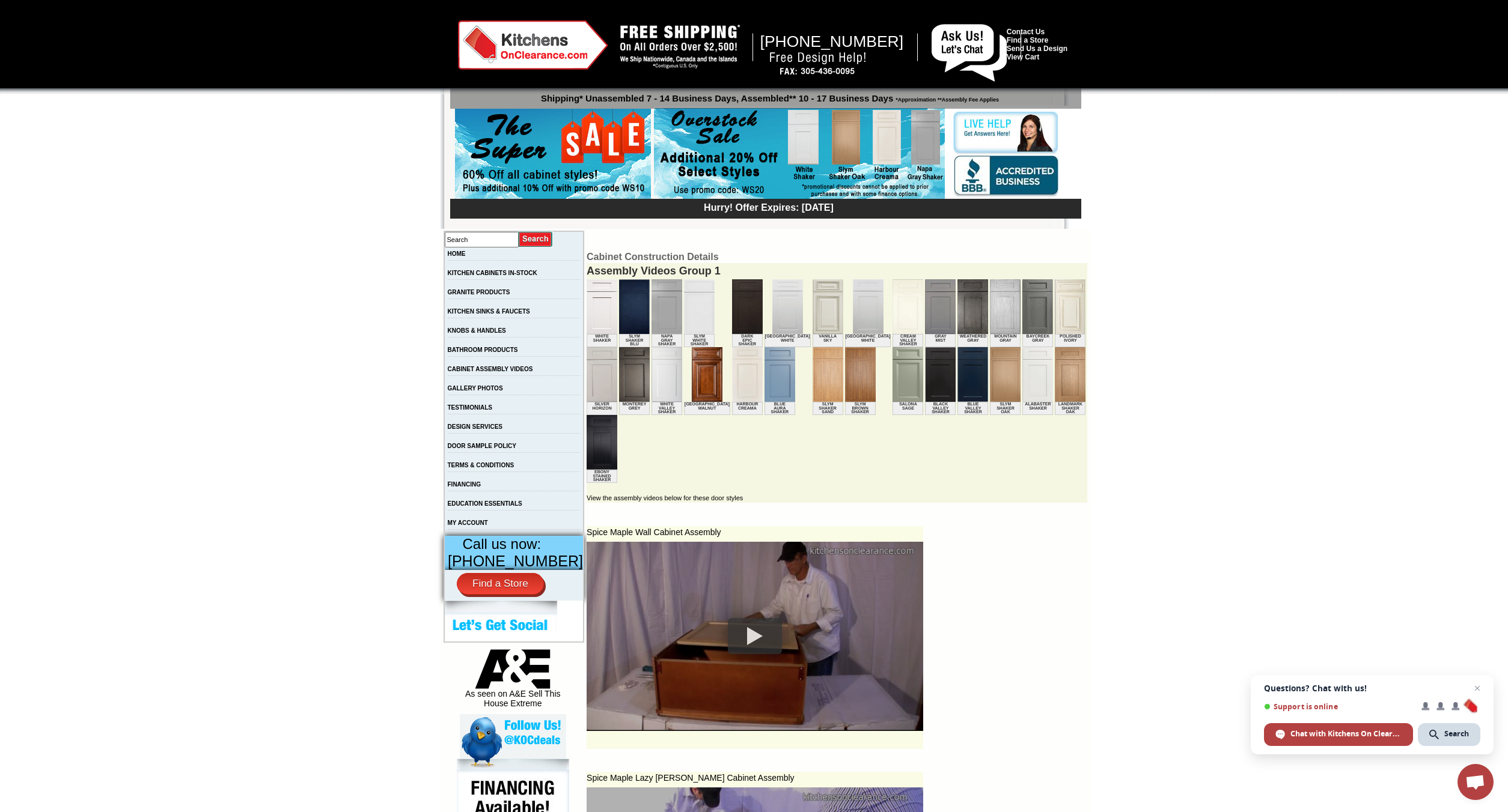
click at [743, 635] on div at bounding box center [755, 635] width 54 height 36
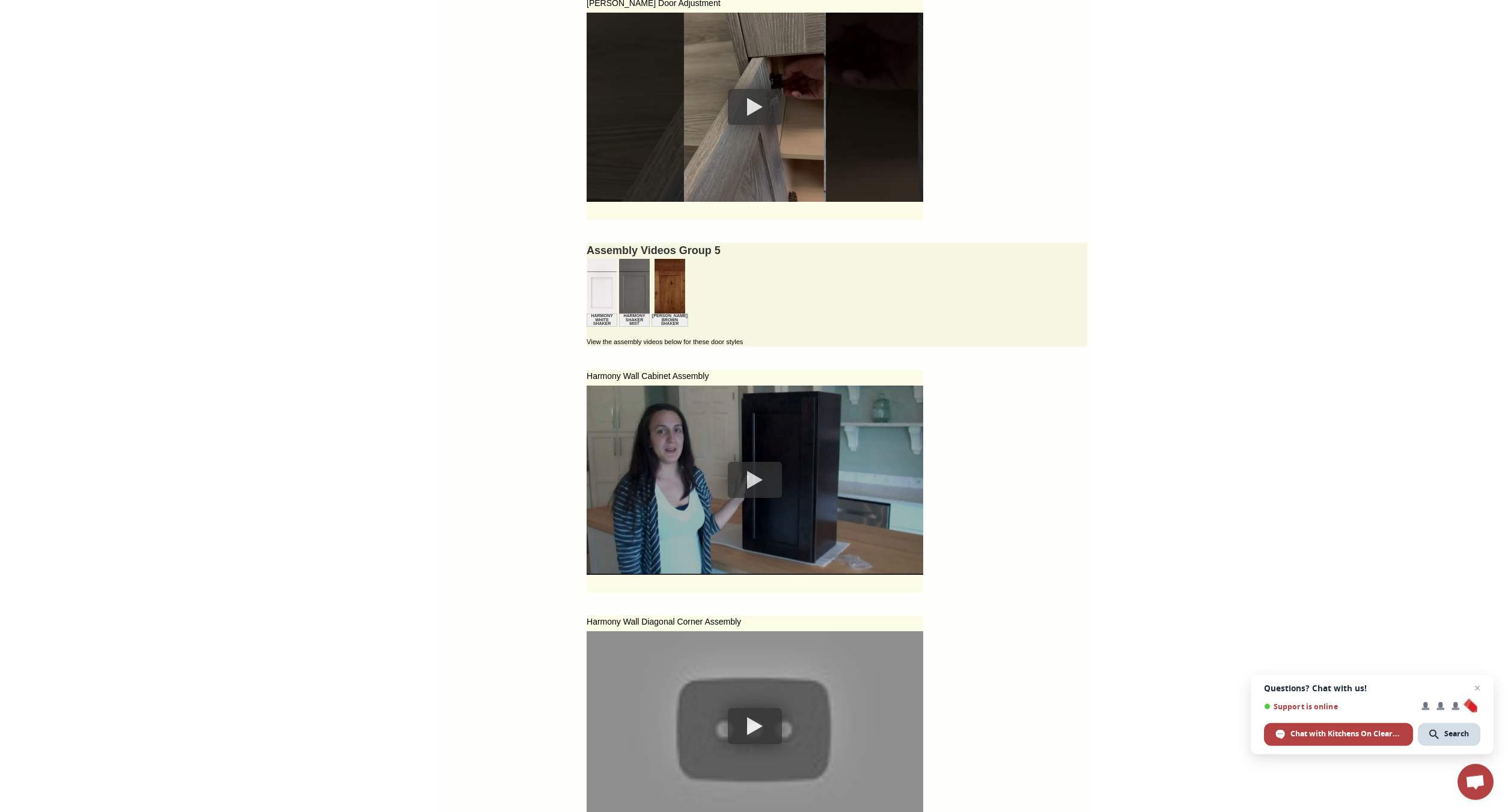
scroll to position [3798, 0]
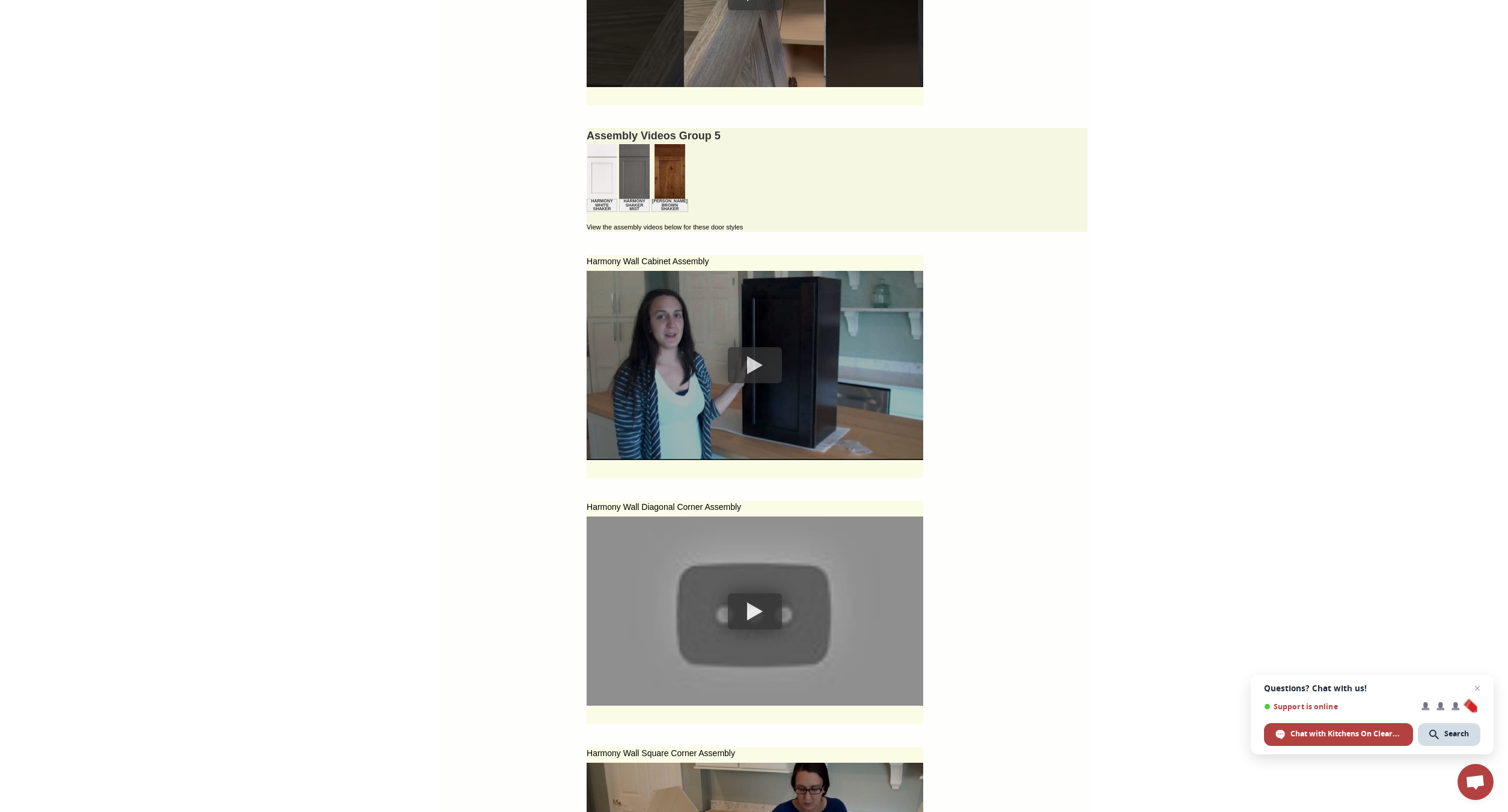
click at [736, 358] on div at bounding box center [755, 365] width 54 height 36
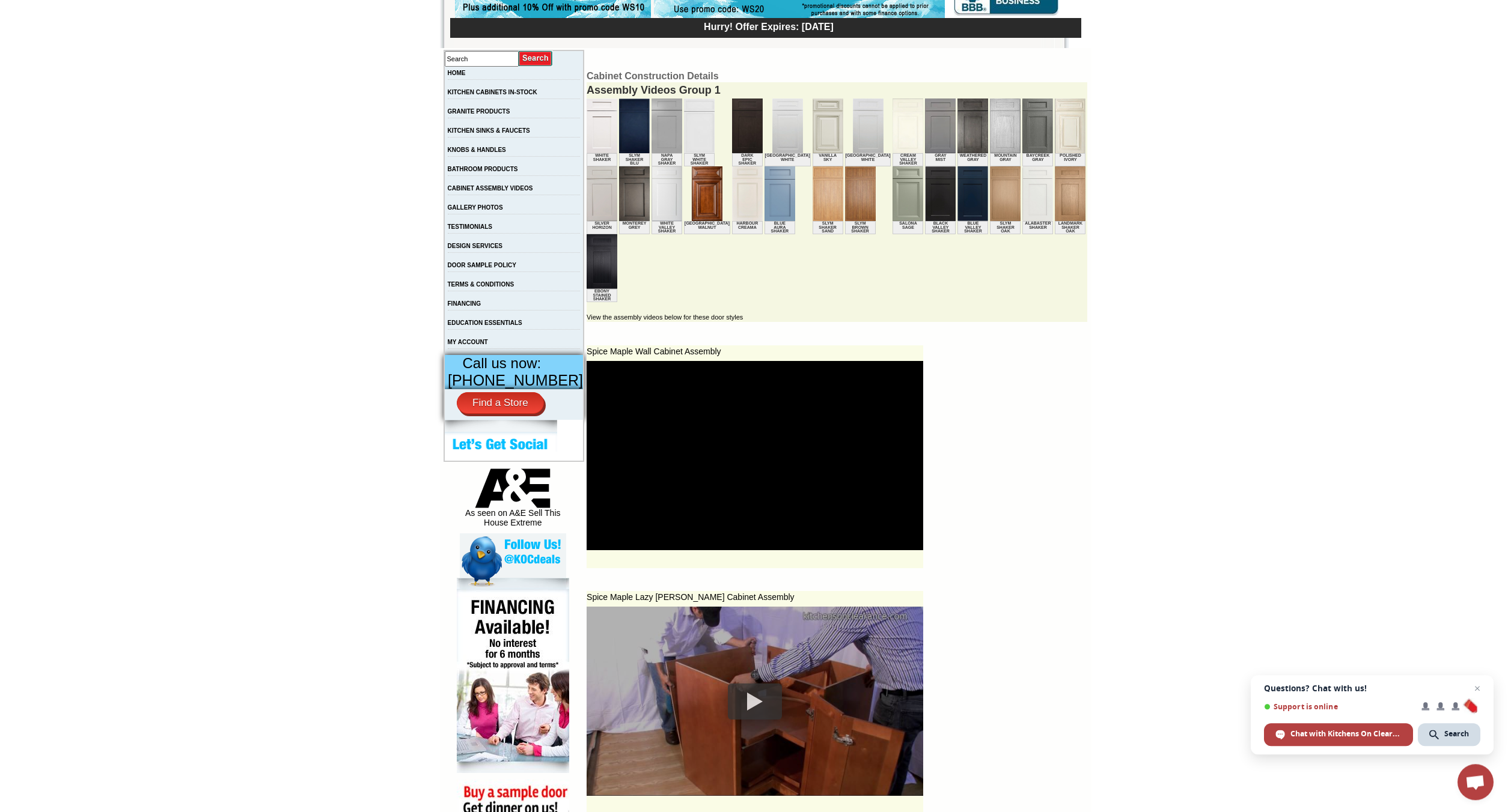
scroll to position [0, 0]
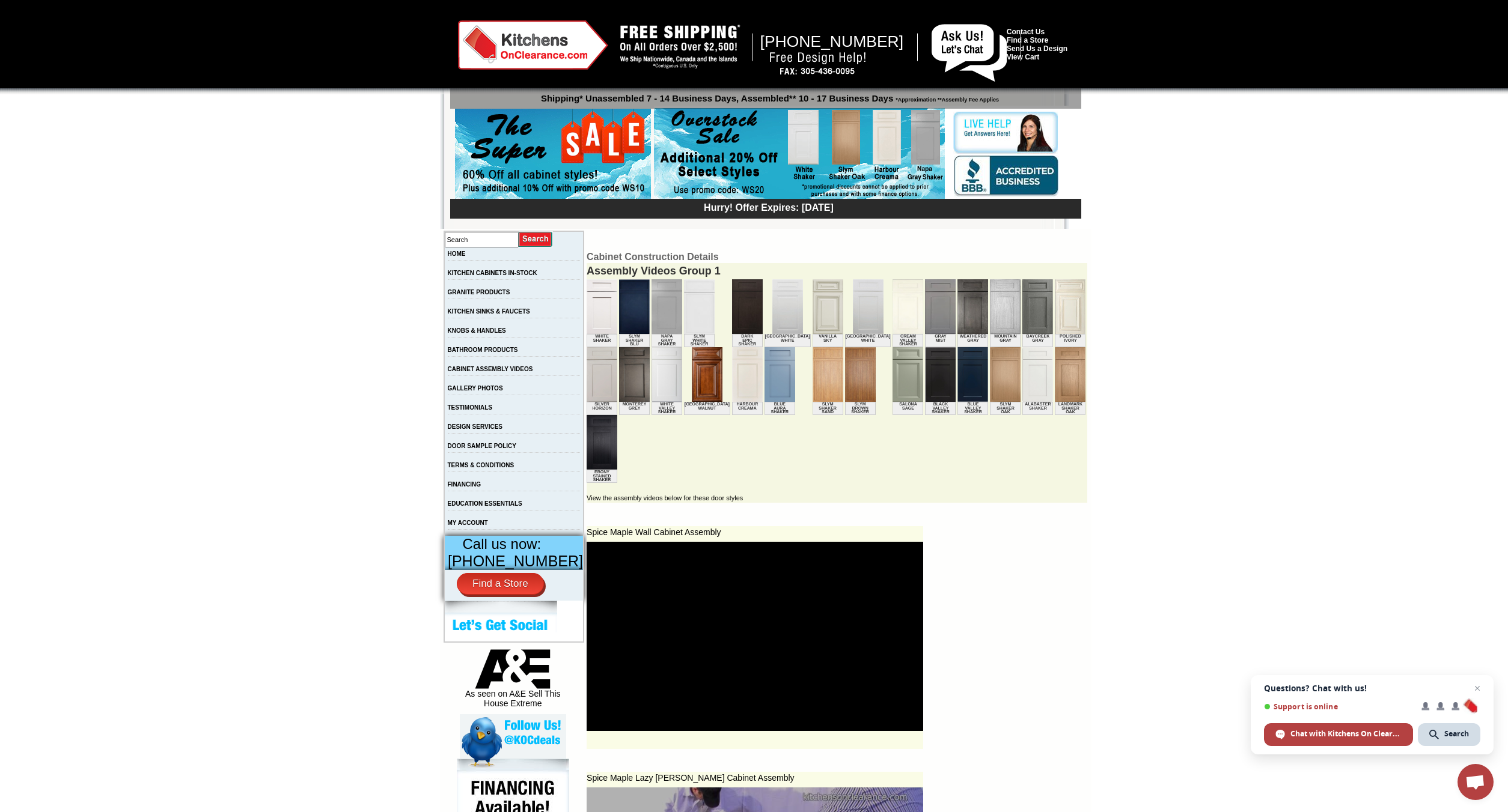
click at [802, 148] on img at bounding box center [799, 154] width 291 height 92
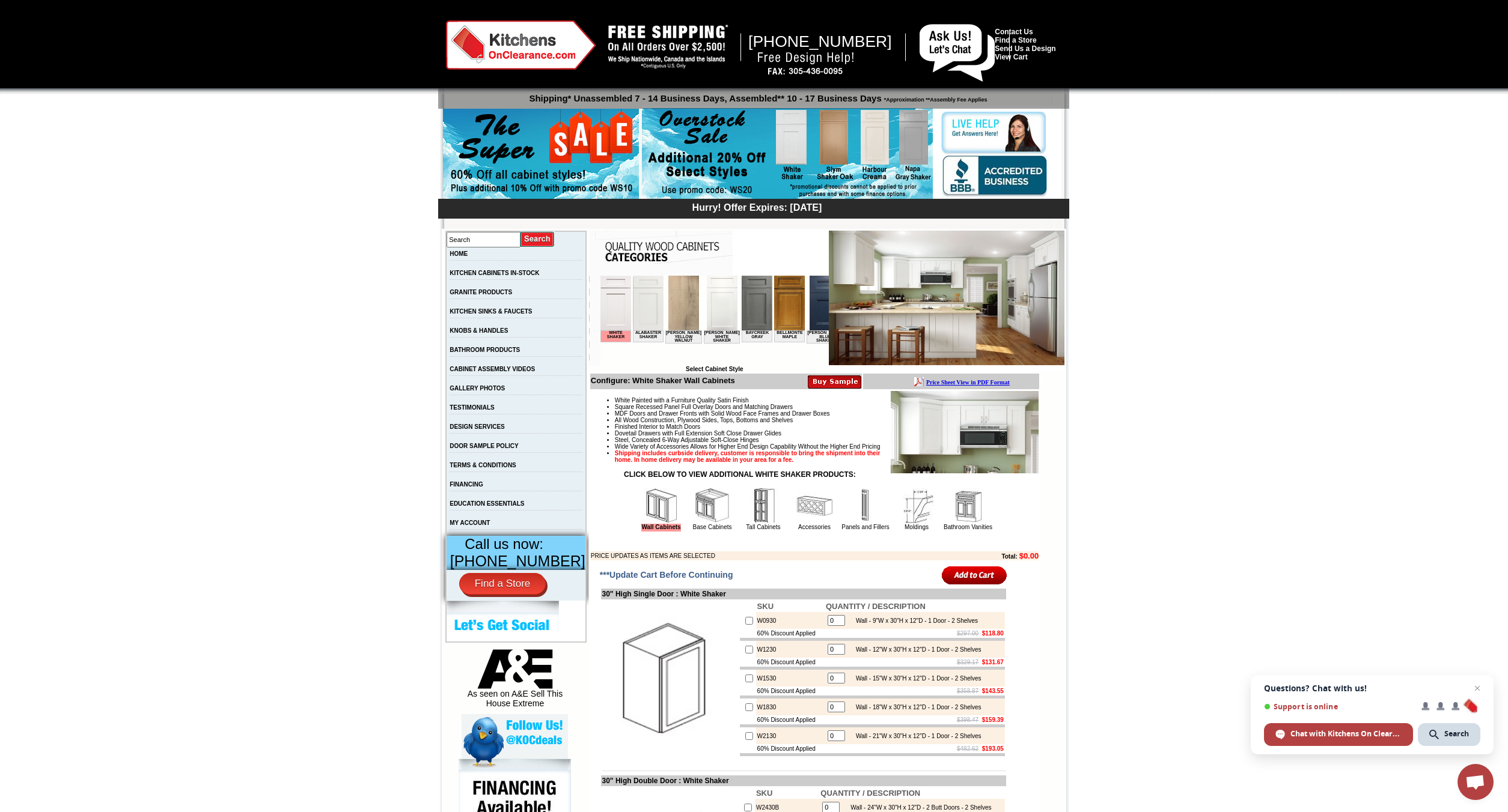
click at [703, 524] on img at bounding box center [712, 505] width 36 height 36
